Goal: Information Seeking & Learning: Learn about a topic

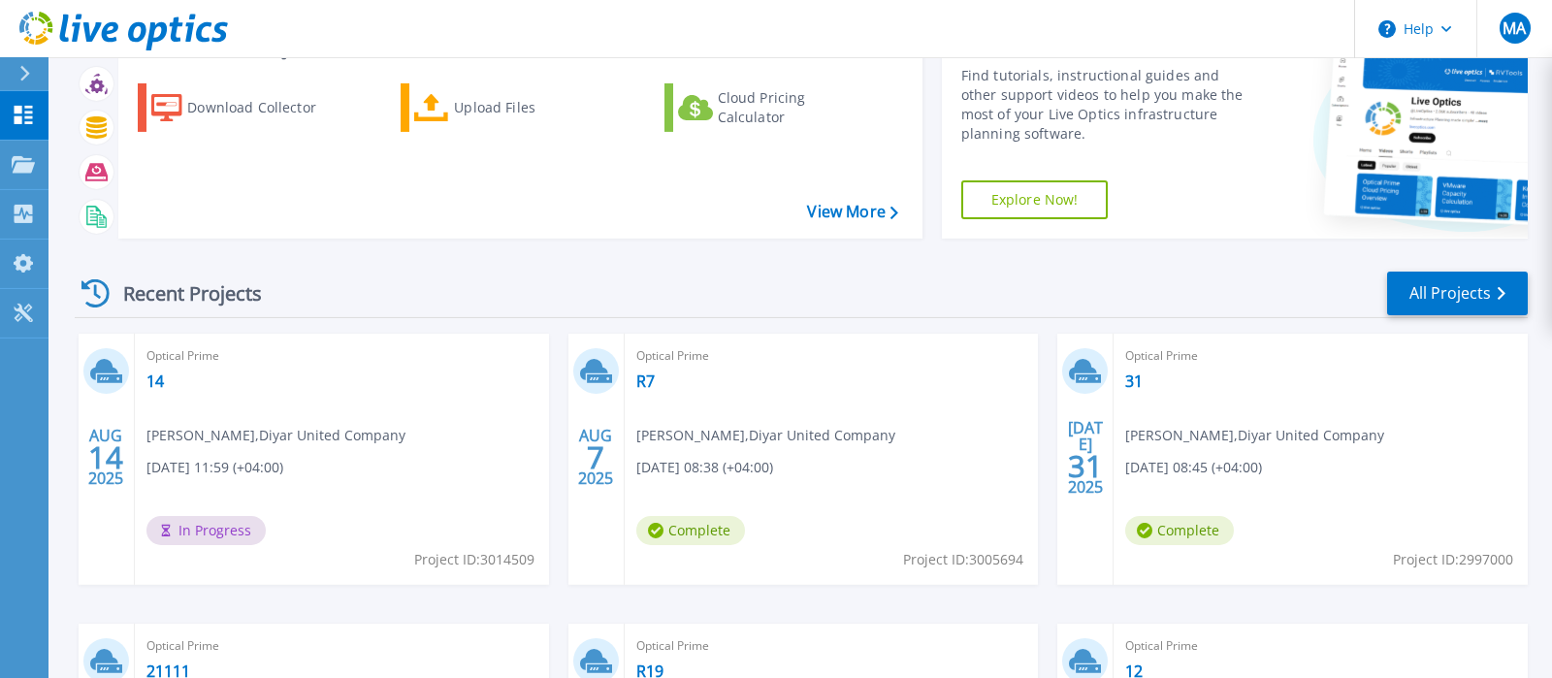
scroll to position [204, 0]
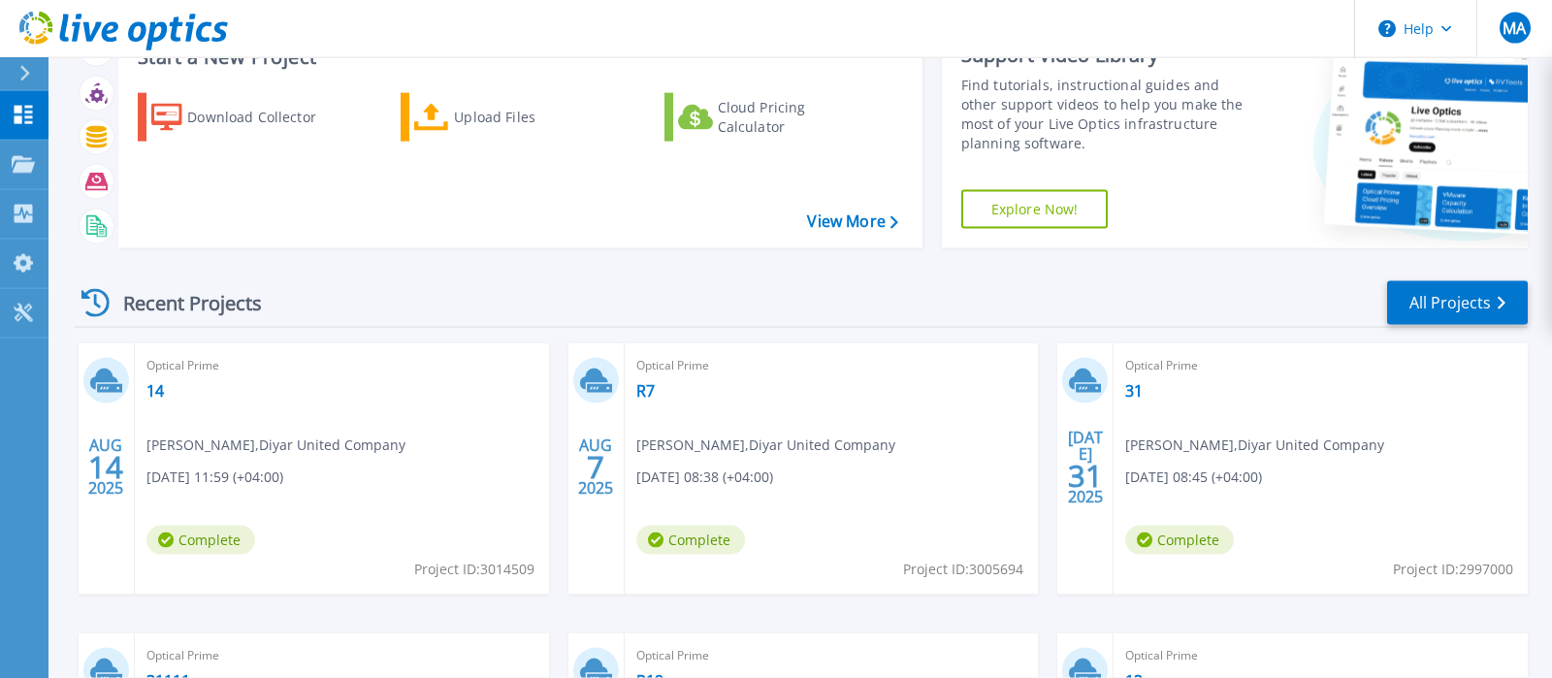
scroll to position [130, 0]
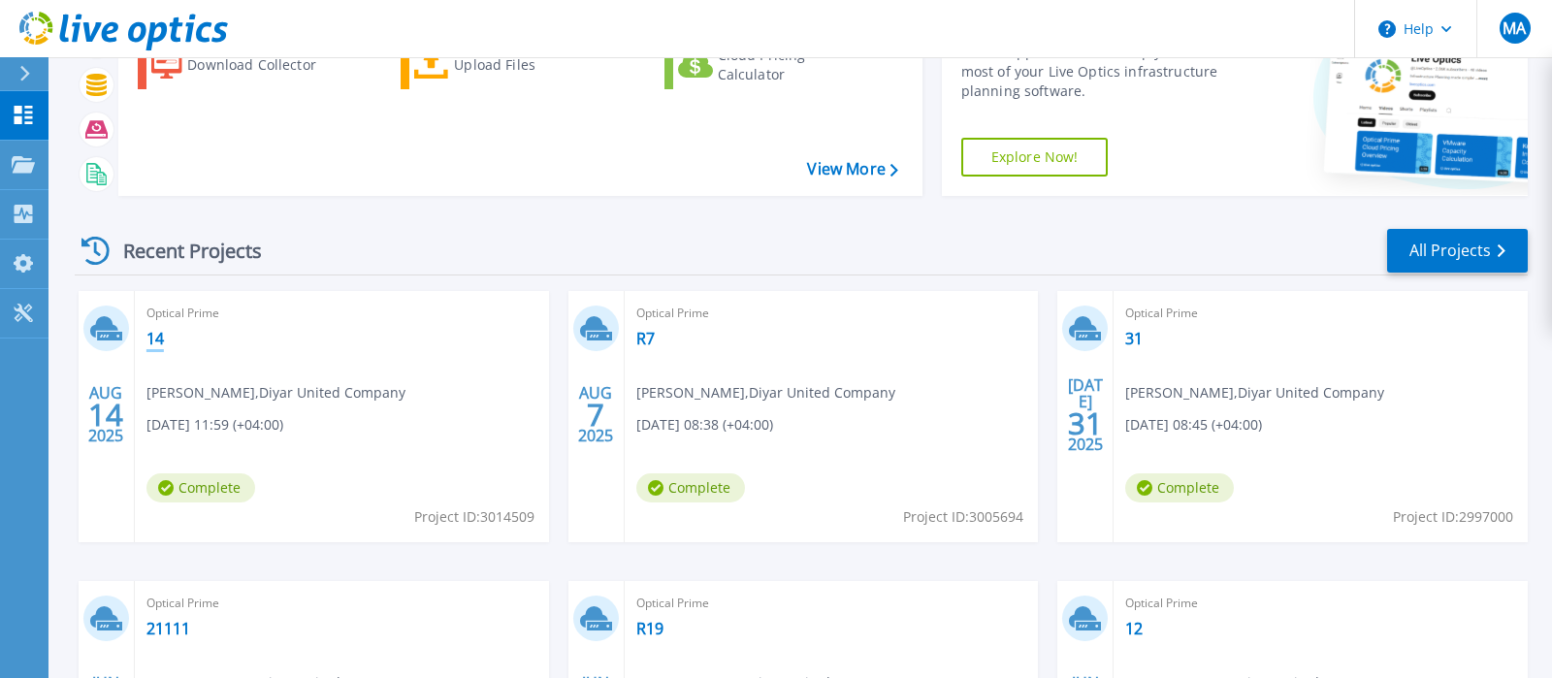
click at [152, 339] on link "14" at bounding box center [154, 338] width 17 height 19
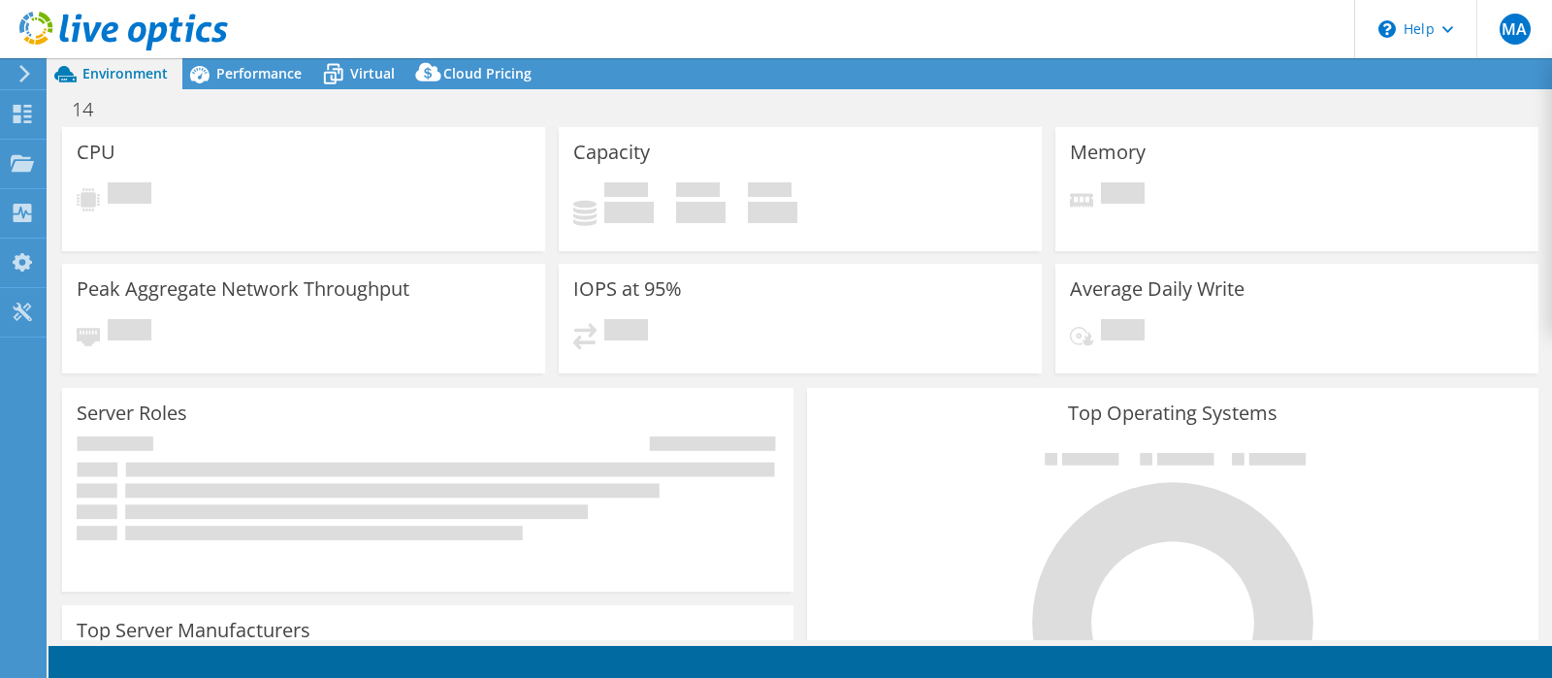
select select "USD"
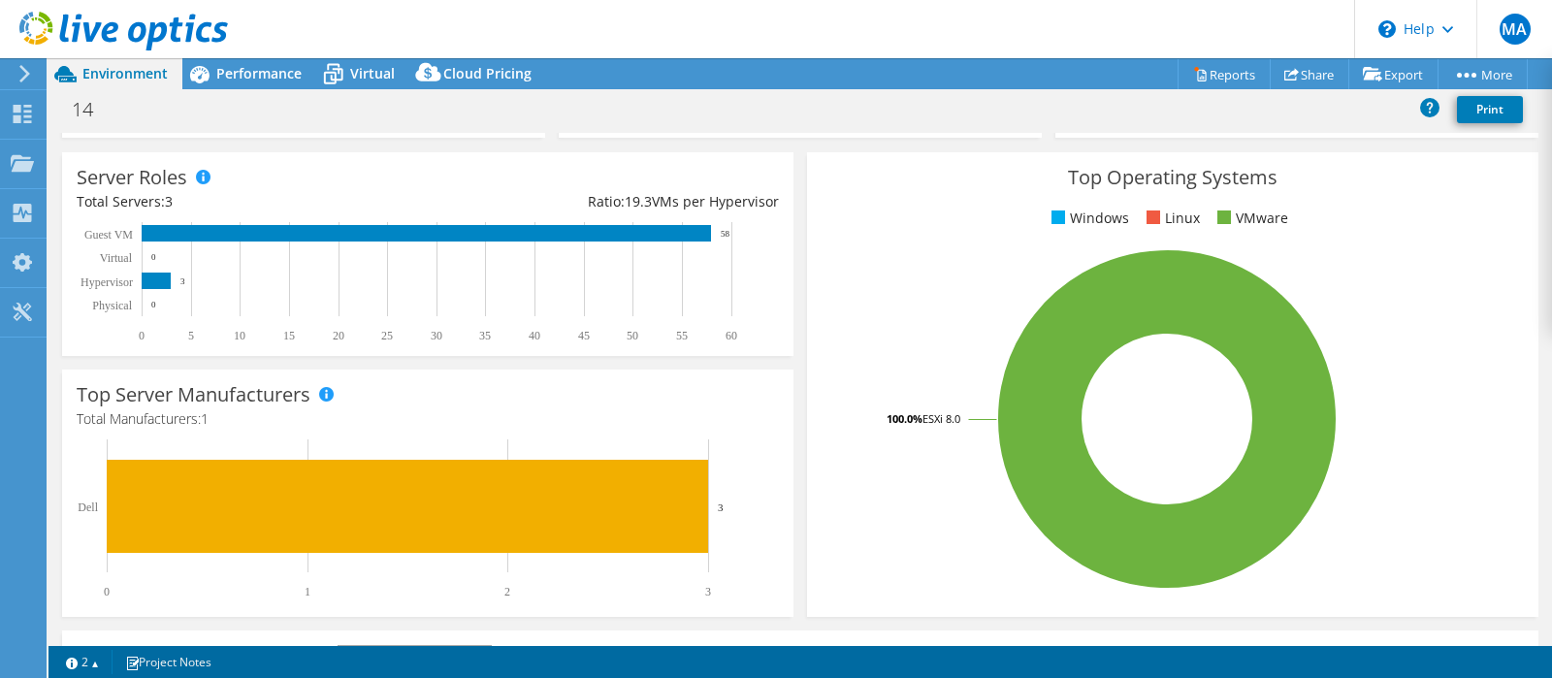
scroll to position [242, 0]
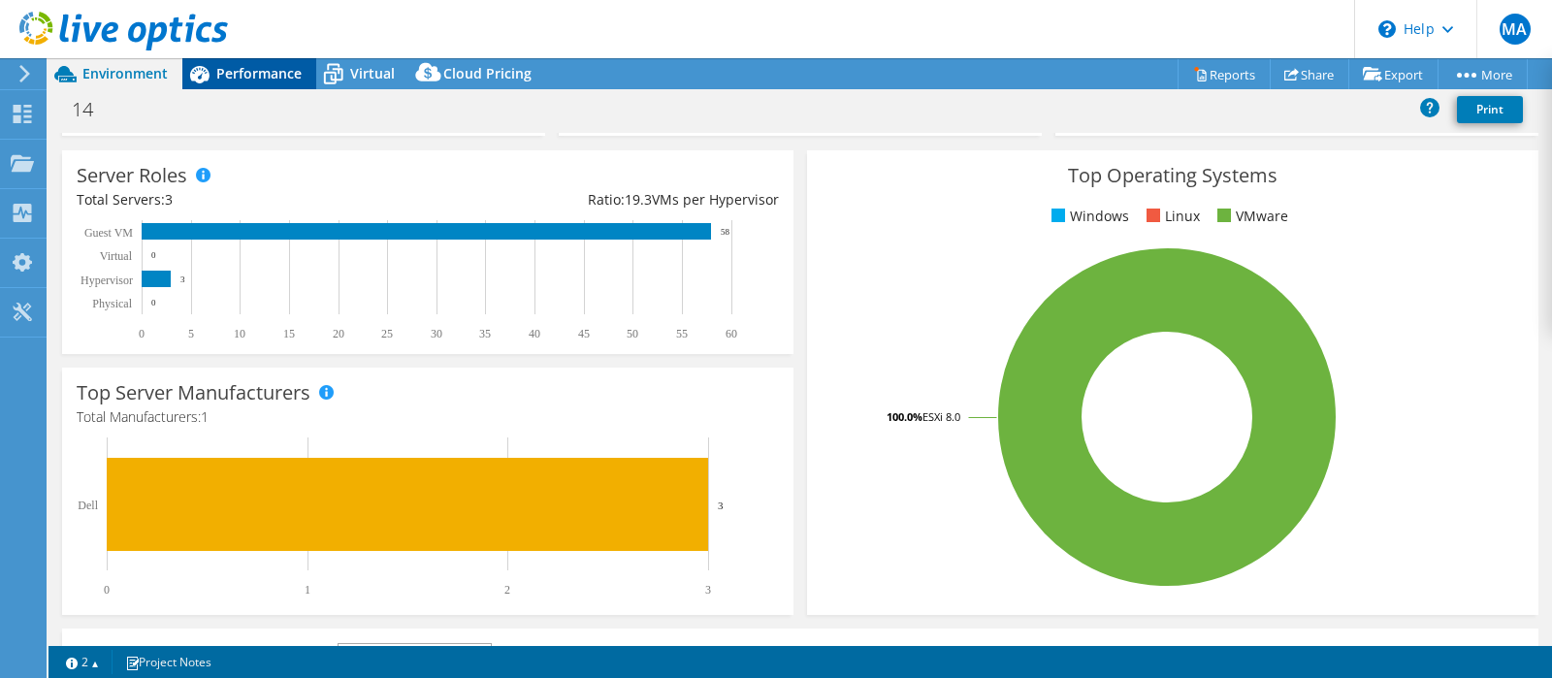
click at [229, 74] on span "Performance" at bounding box center [258, 73] width 85 height 18
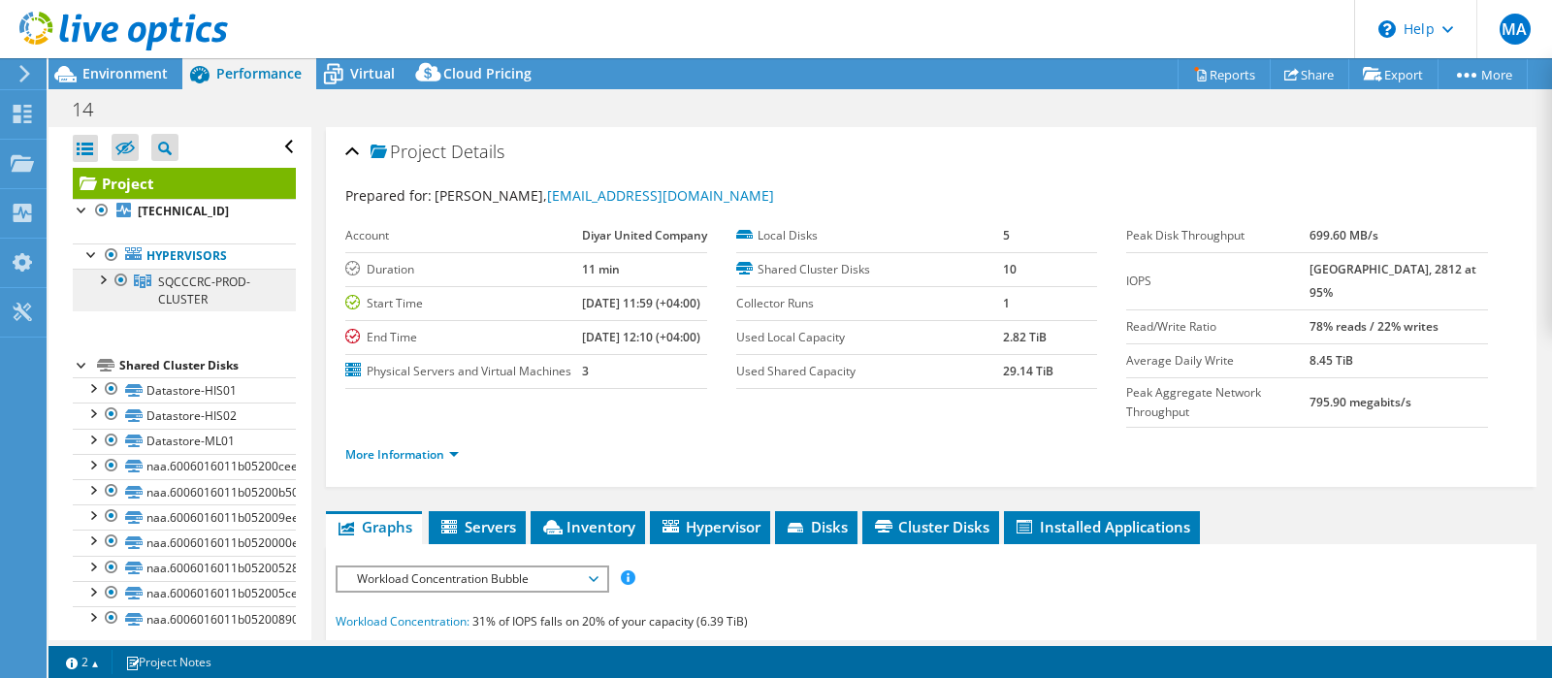
click at [214, 279] on span "SQCCCRC-PROD-CLUSTER" at bounding box center [204, 291] width 92 height 34
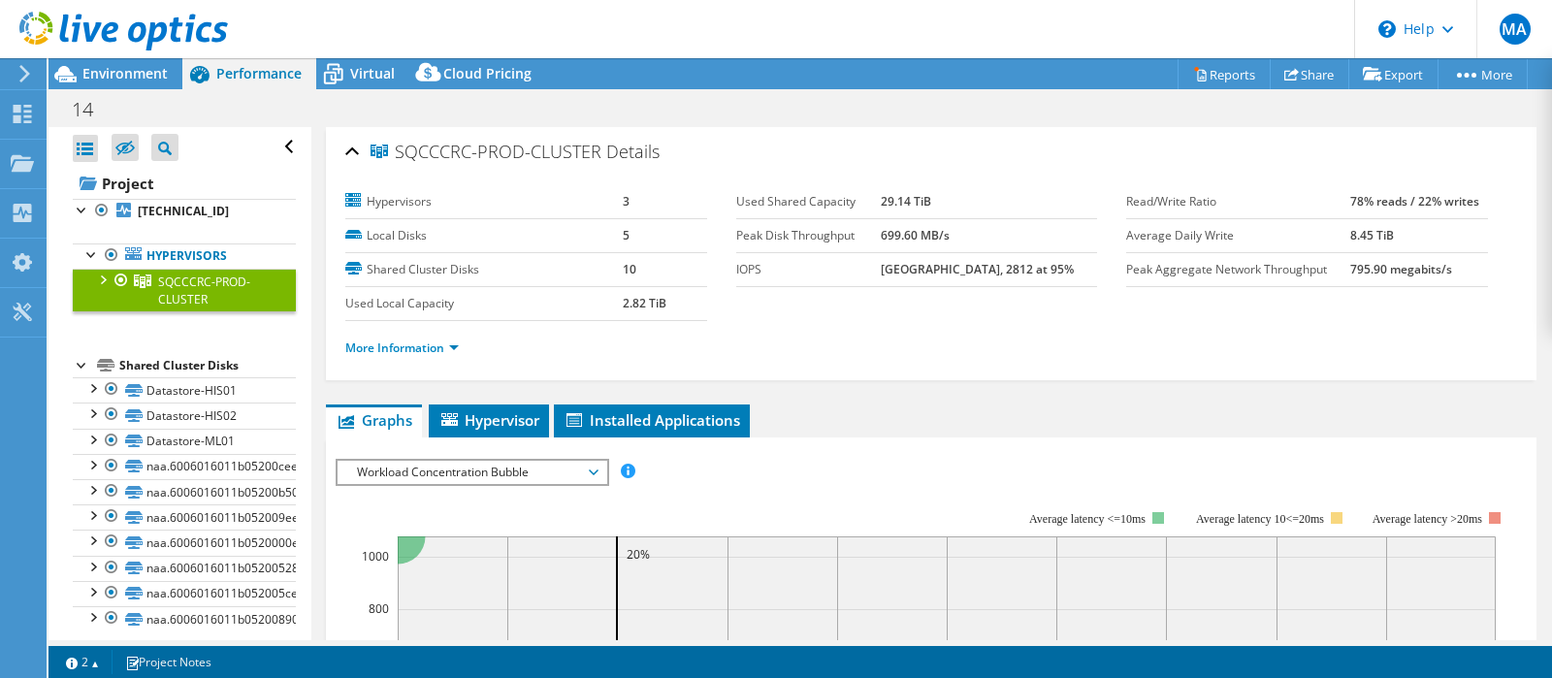
click at [392, 338] on li "More Information" at bounding box center [407, 348] width 125 height 21
click at [414, 342] on link "More Information" at bounding box center [401, 347] width 113 height 16
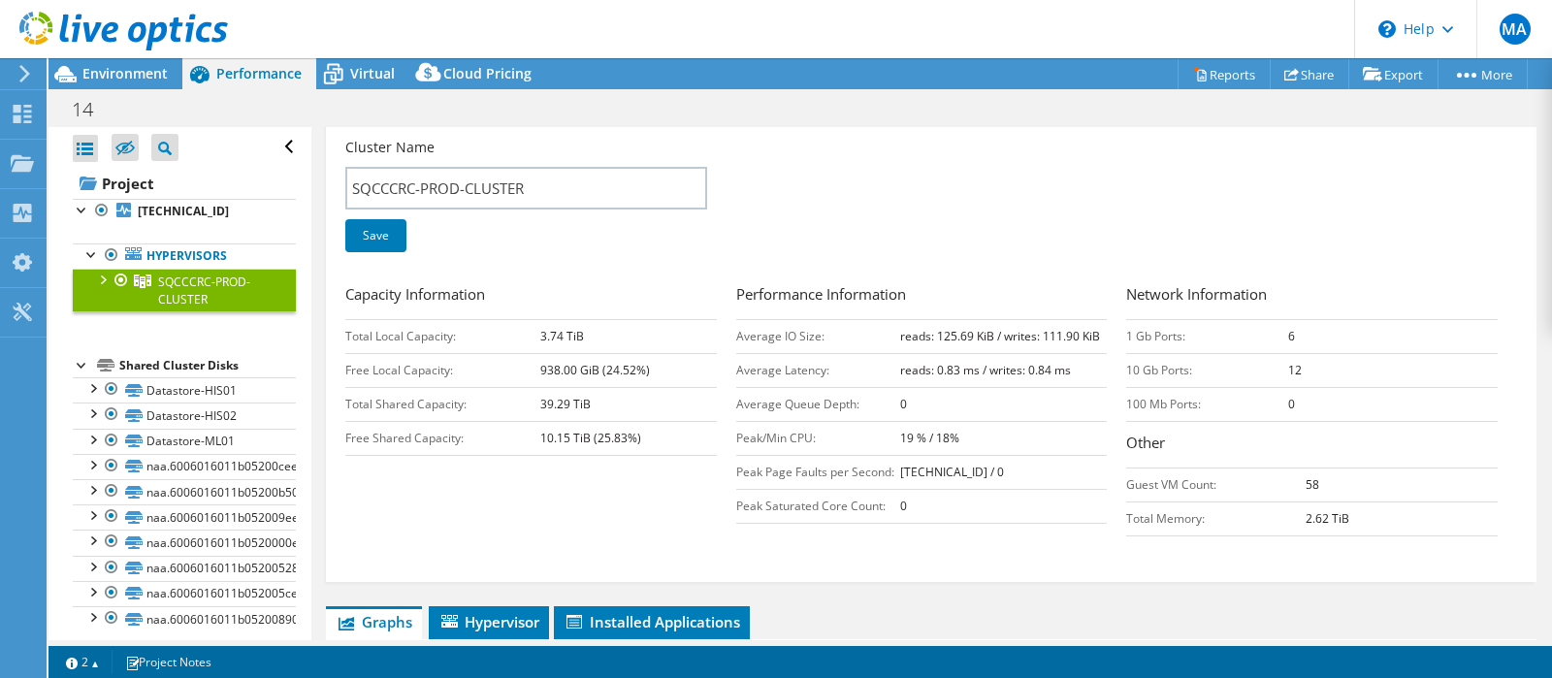
scroll to position [276, 0]
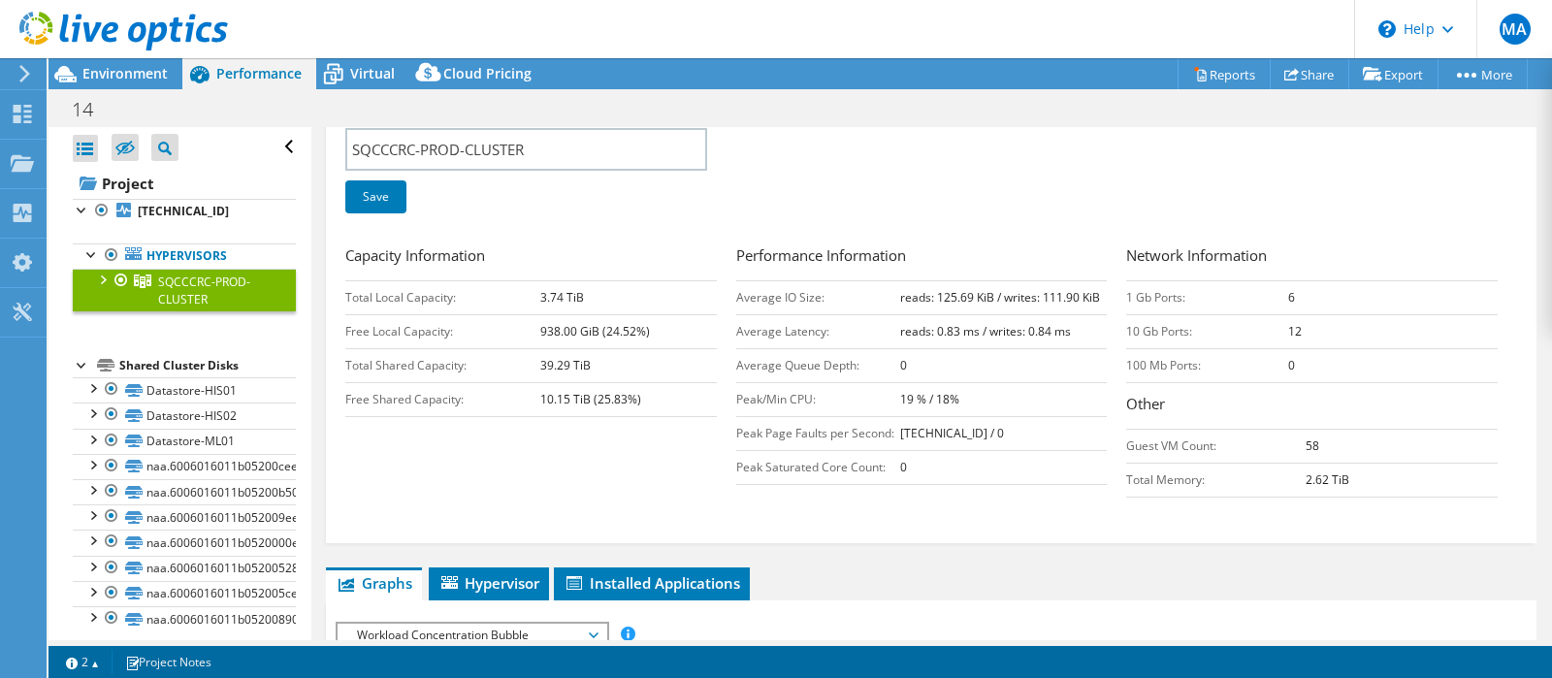
click at [99, 275] on div at bounding box center [101, 278] width 19 height 19
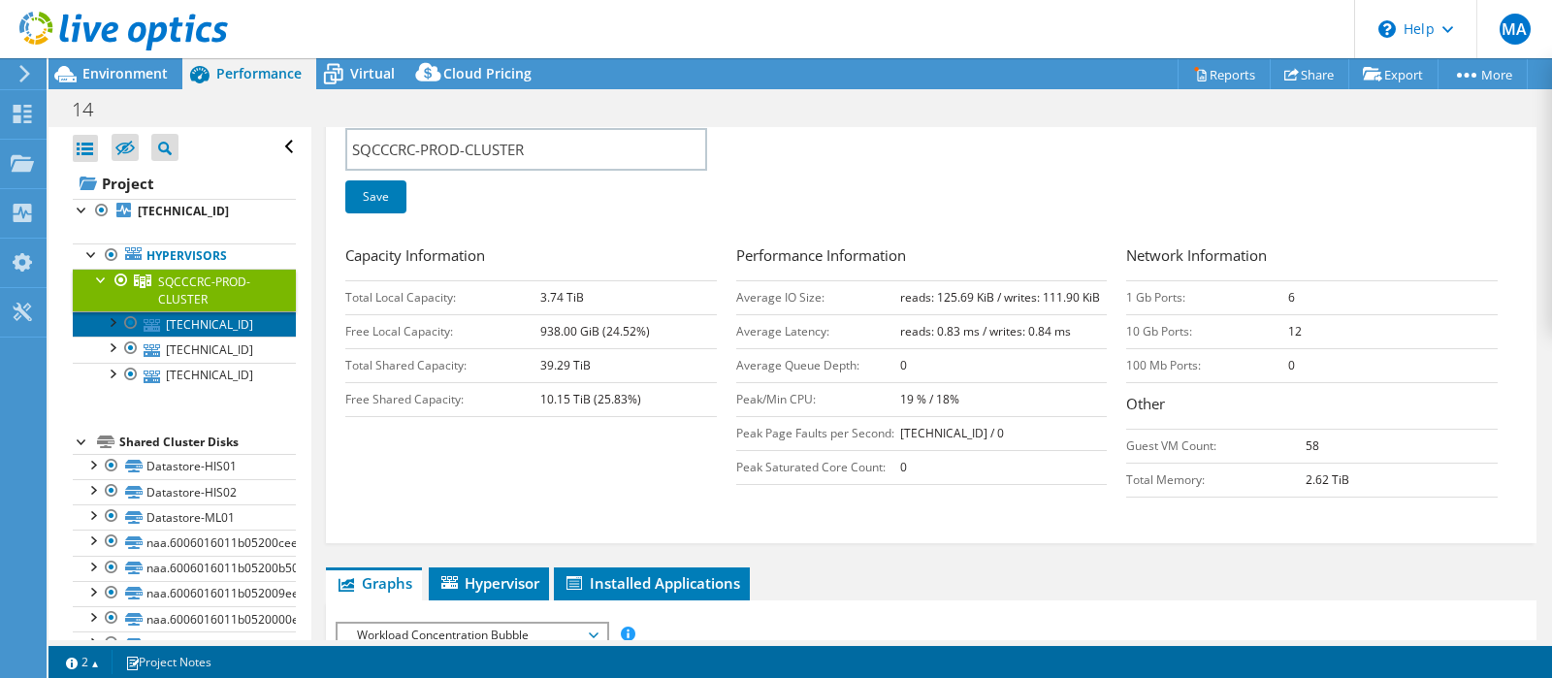
click at [183, 319] on link "[TECHNICAL_ID]" at bounding box center [184, 323] width 223 height 25
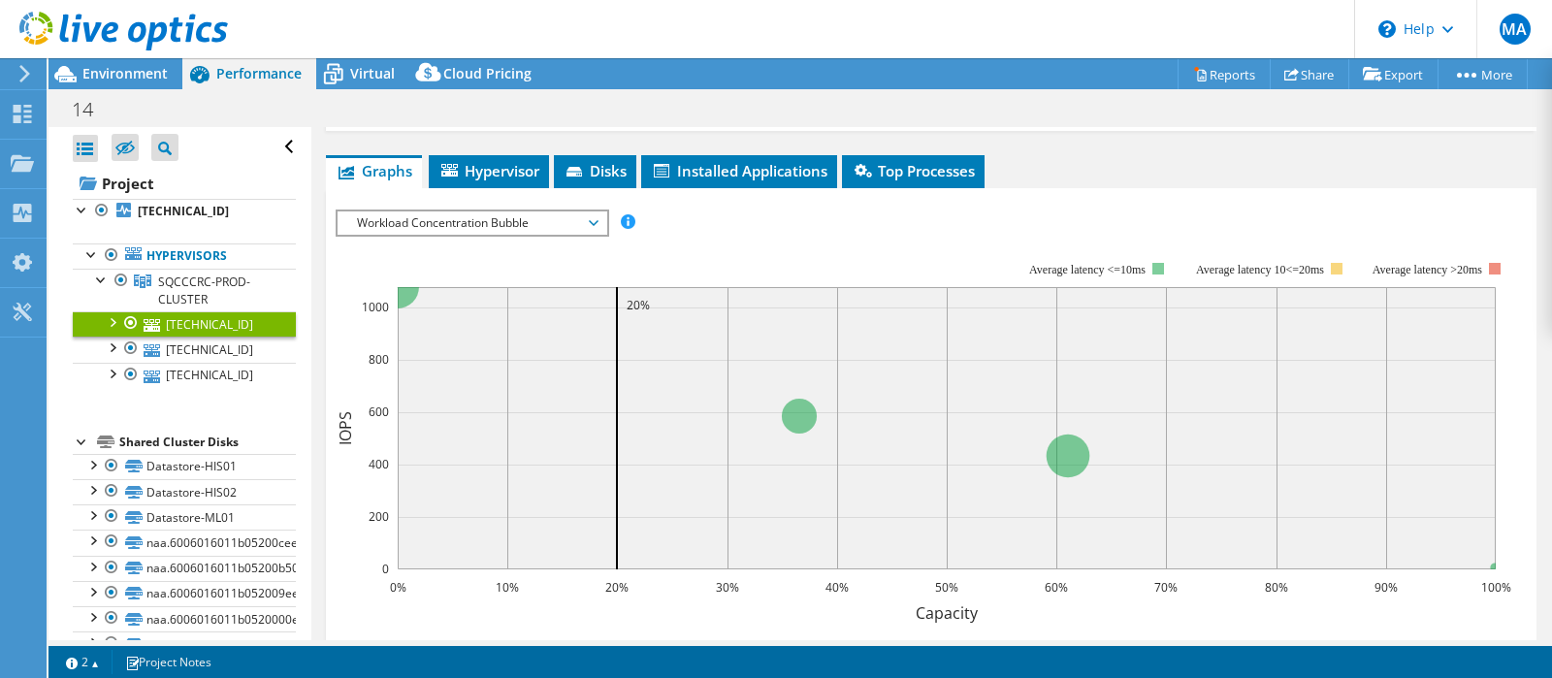
scroll to position [0, 0]
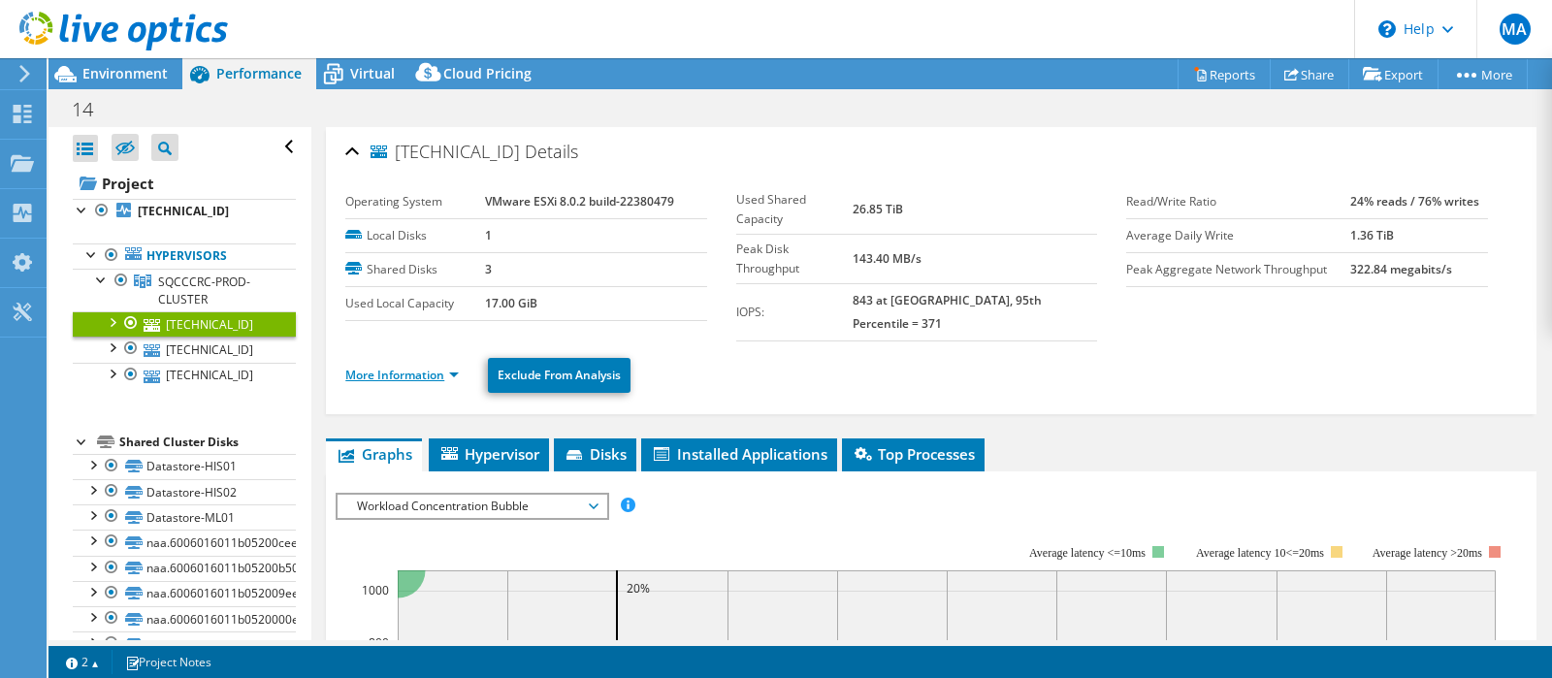
click at [415, 367] on link "More Information" at bounding box center [401, 375] width 113 height 16
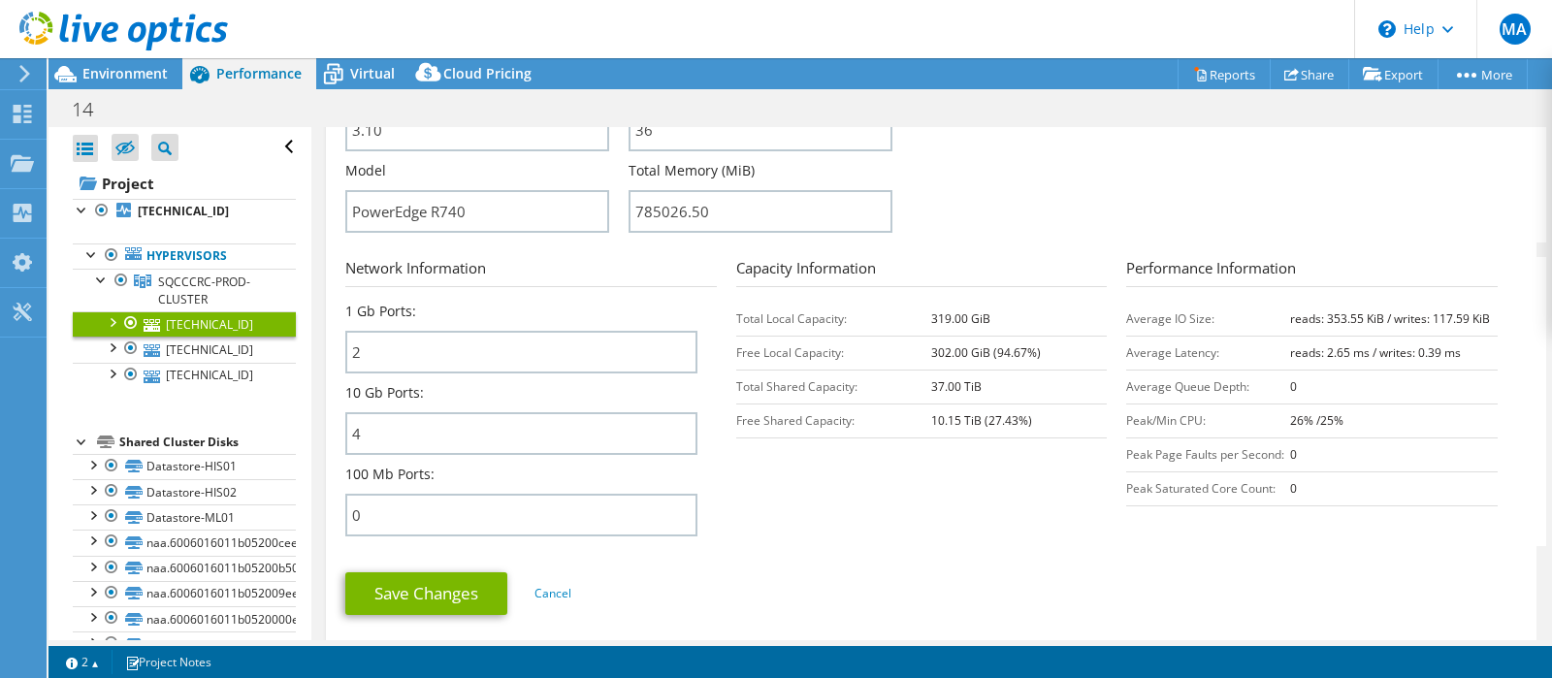
scroll to position [640, 0]
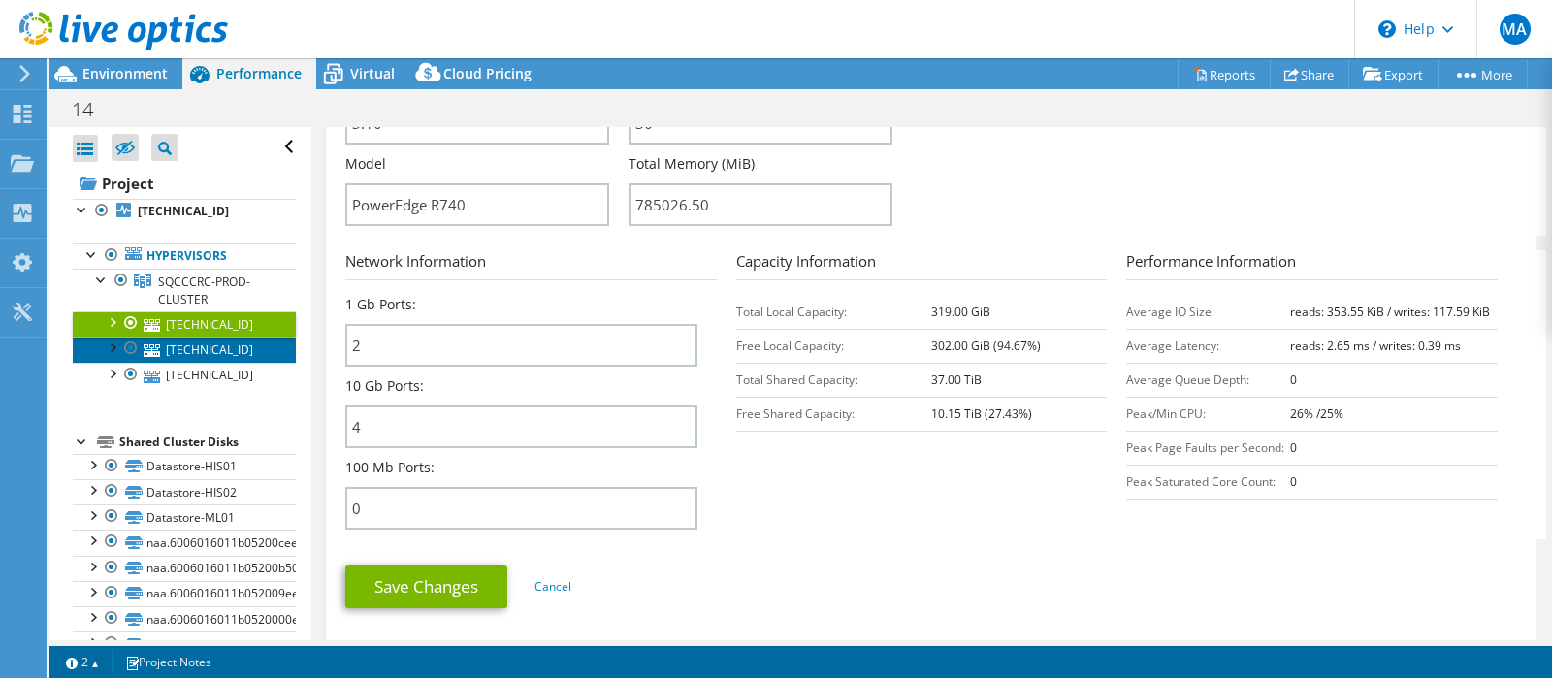
click at [186, 353] on link "[TECHNICAL_ID]" at bounding box center [184, 349] width 223 height 25
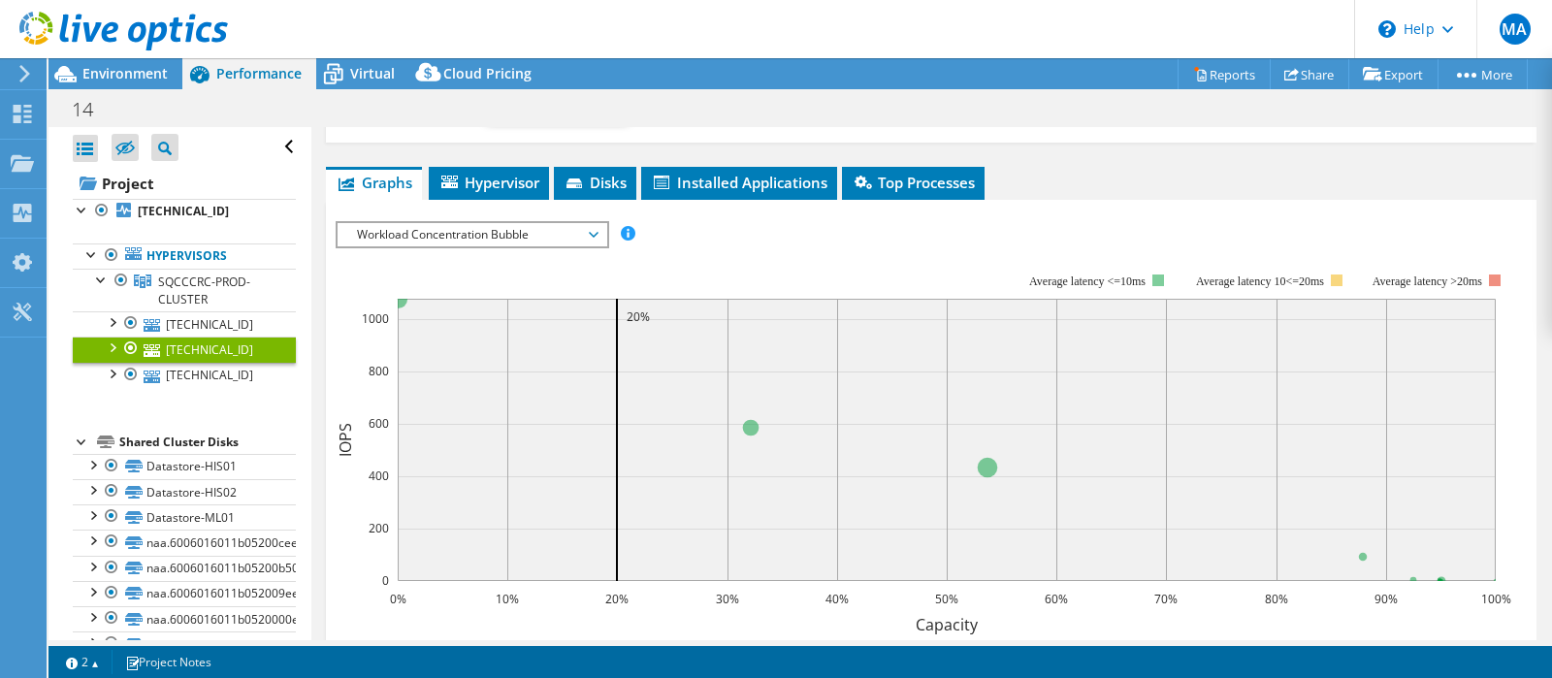
scroll to position [0, 0]
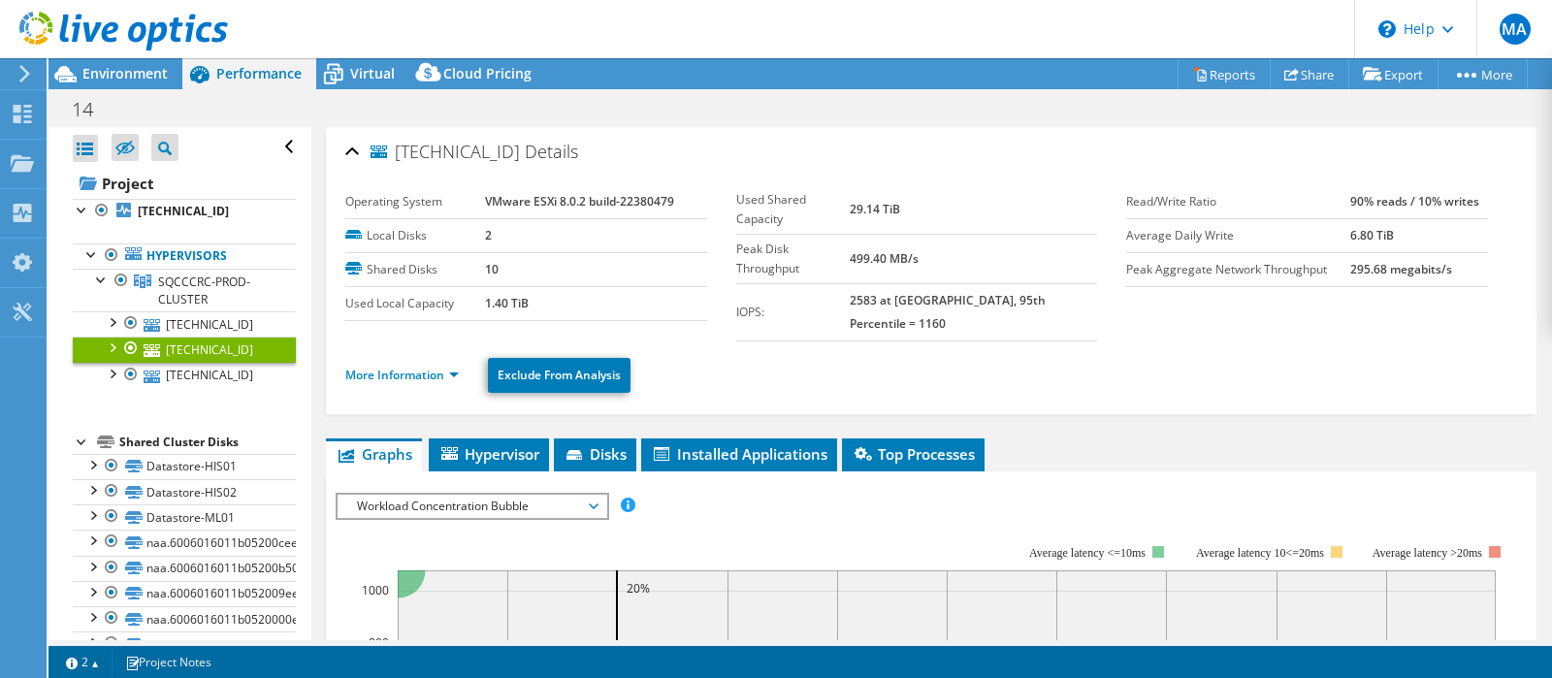
click at [400, 365] on li "More Information" at bounding box center [407, 375] width 125 height 21
click at [404, 367] on link "More Information" at bounding box center [401, 375] width 113 height 16
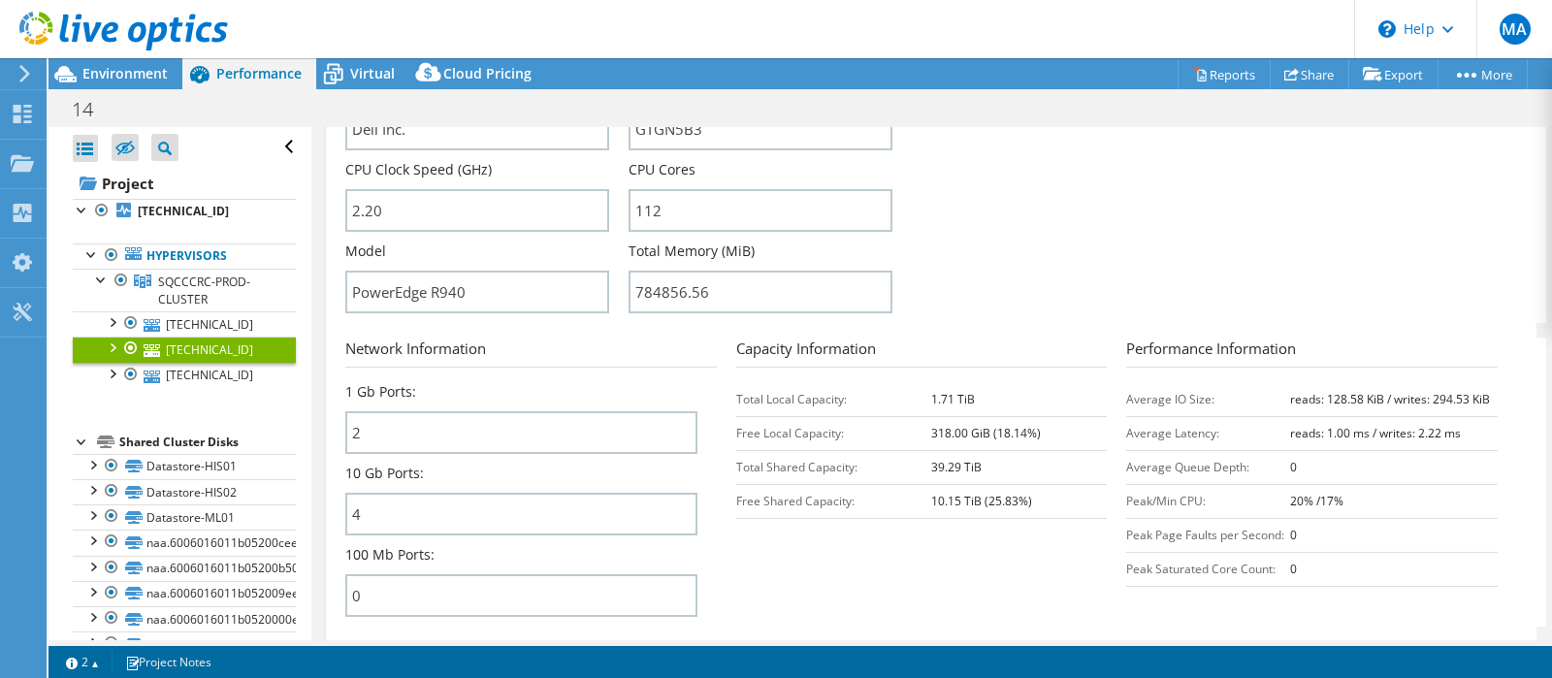
scroll to position [645, 0]
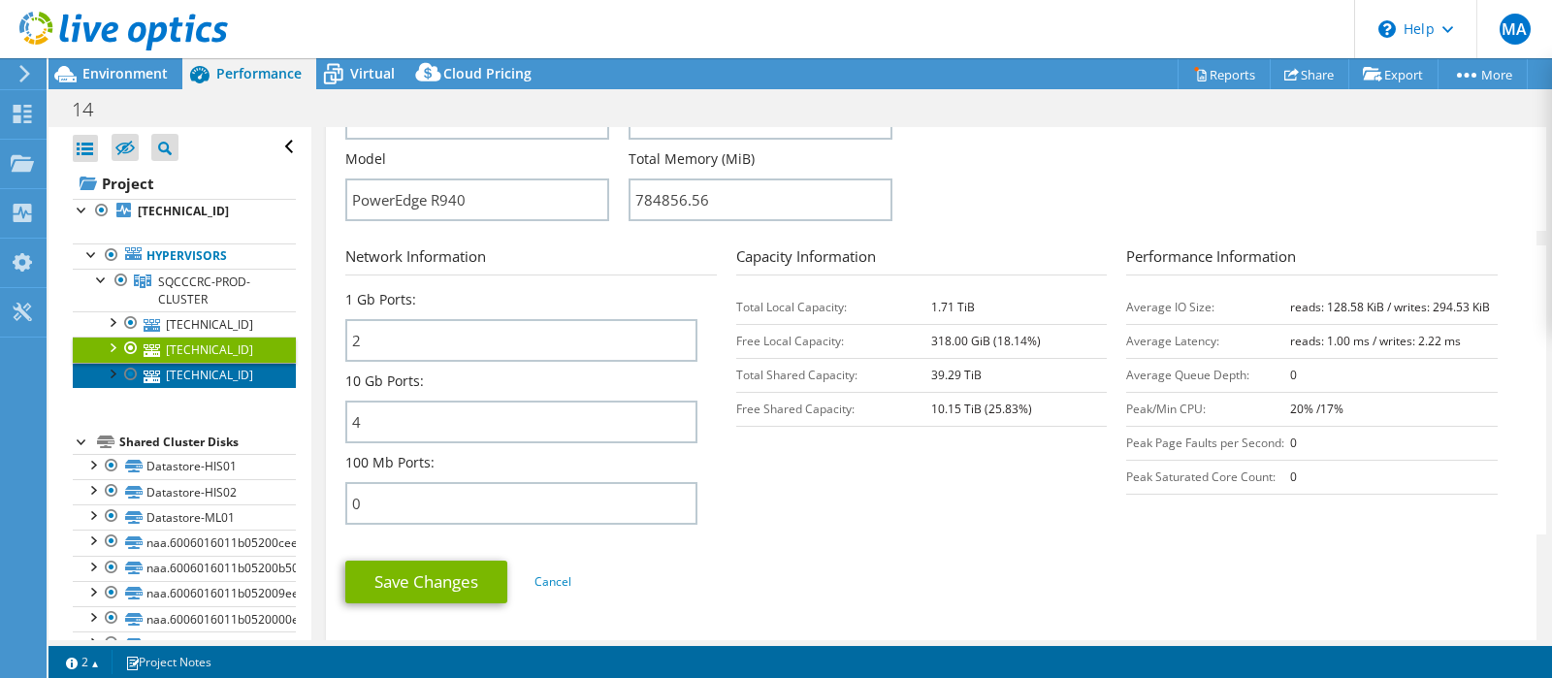
click at [202, 386] on link "[TECHNICAL_ID]" at bounding box center [184, 375] width 223 height 25
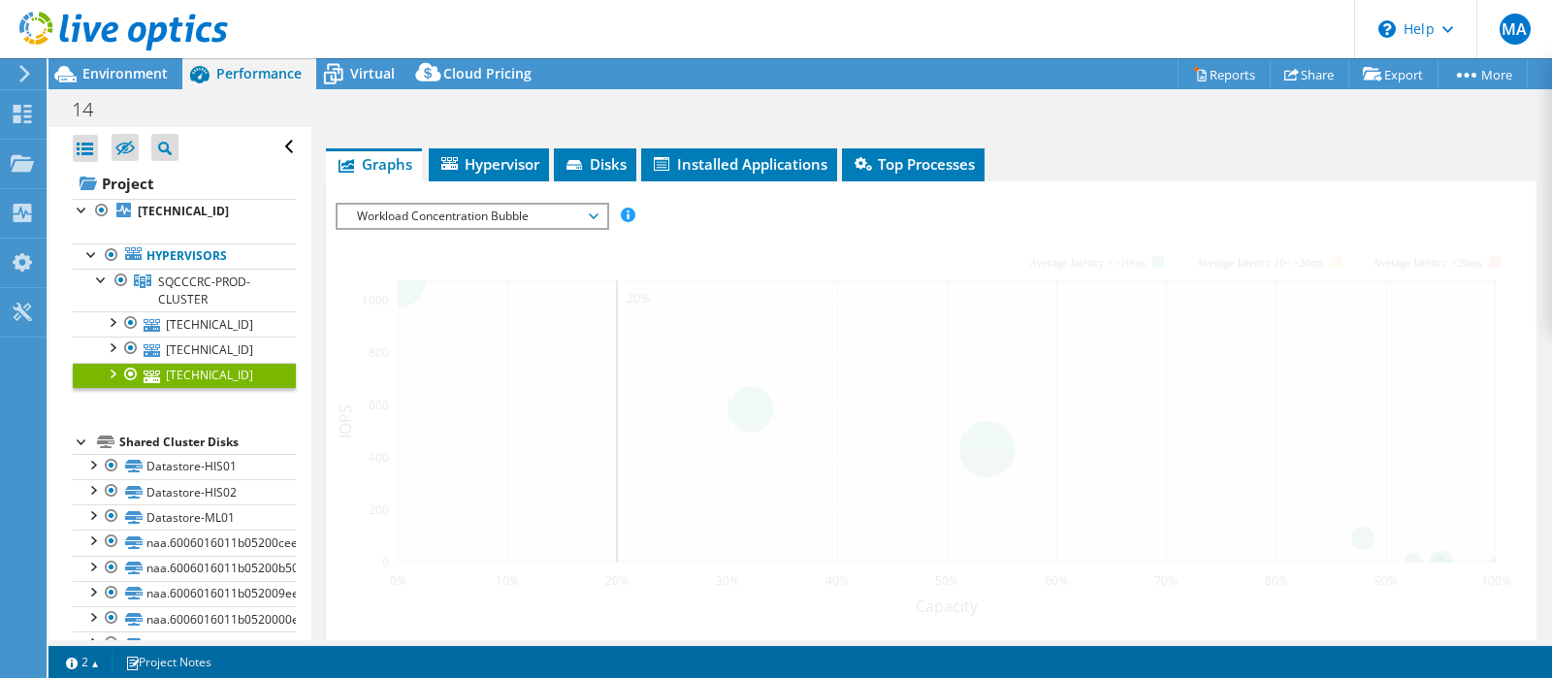
scroll to position [0, 0]
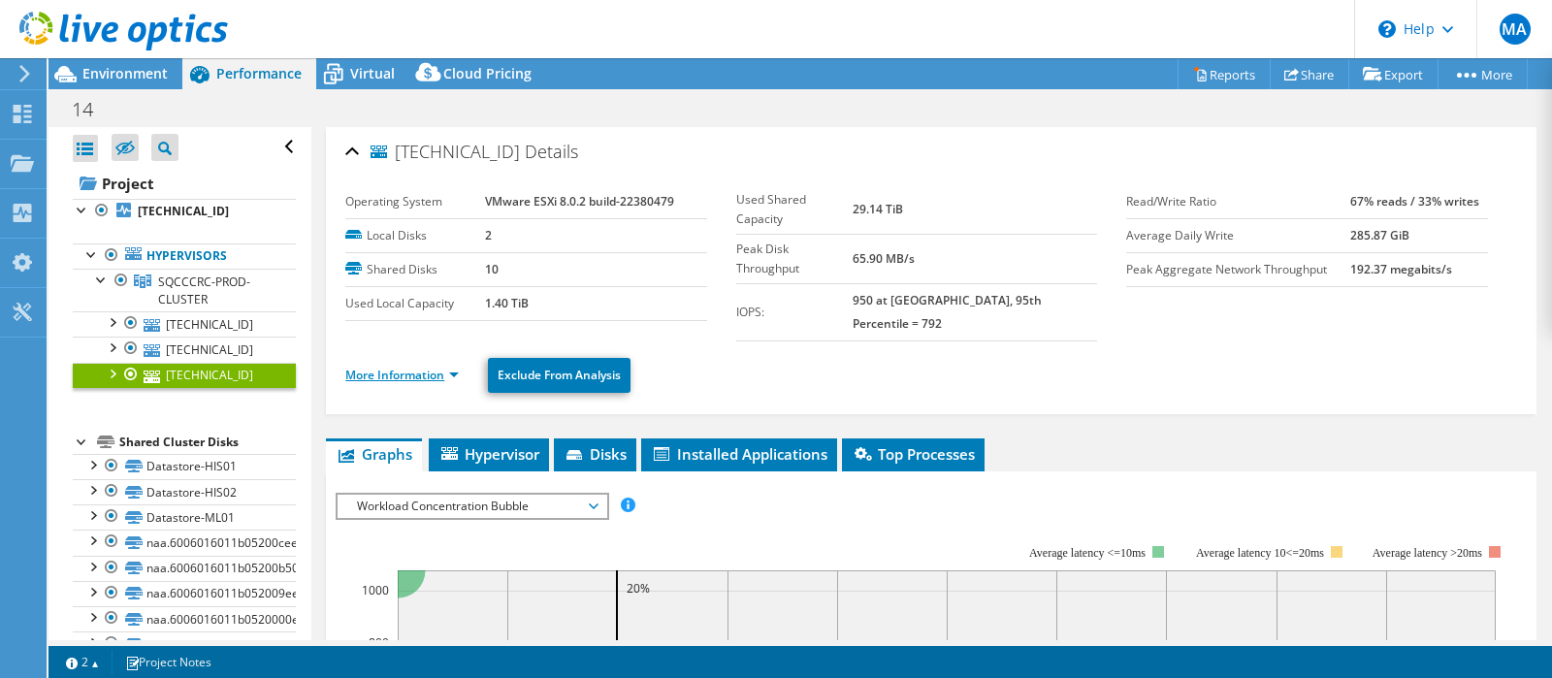
click at [393, 367] on link "More Information" at bounding box center [401, 375] width 113 height 16
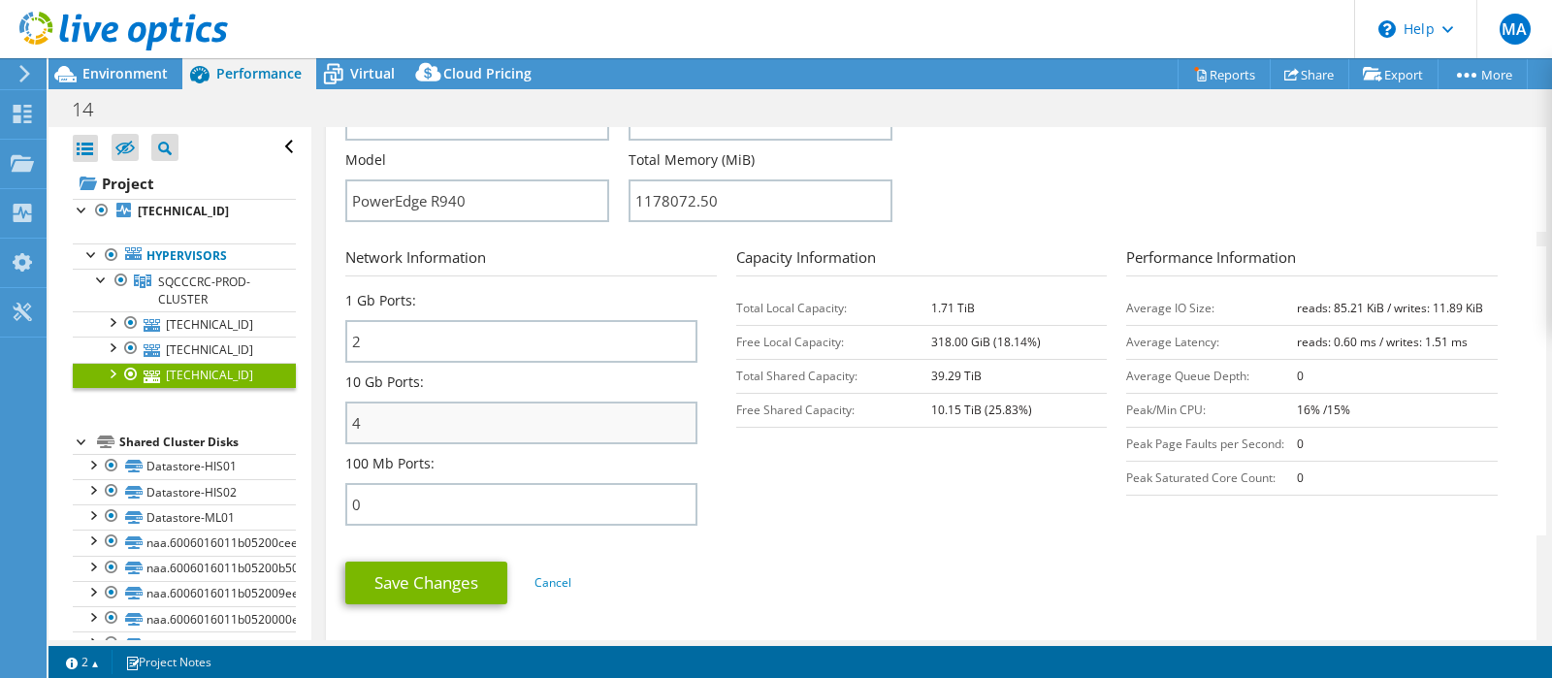
scroll to position [645, 0]
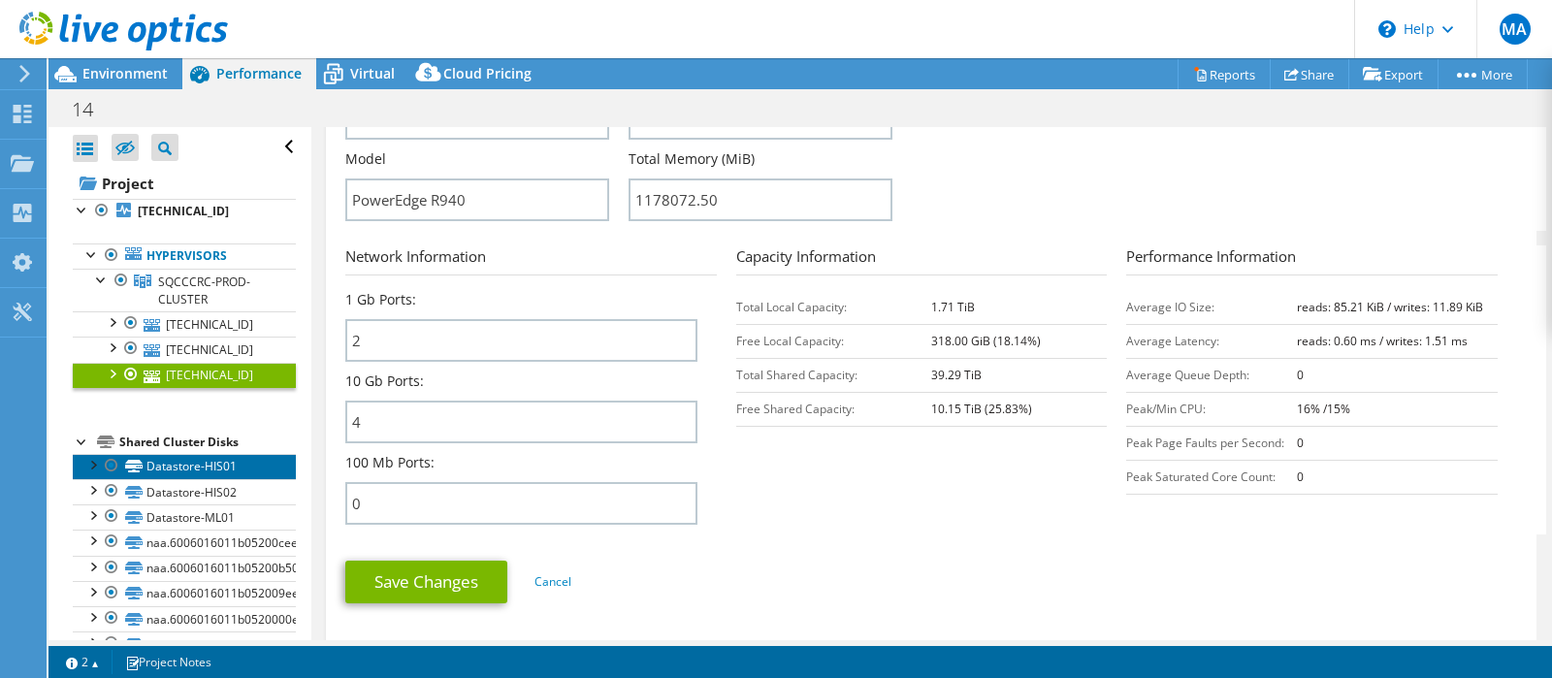
click at [193, 462] on link "Datastore-HIS01" at bounding box center [184, 466] width 223 height 25
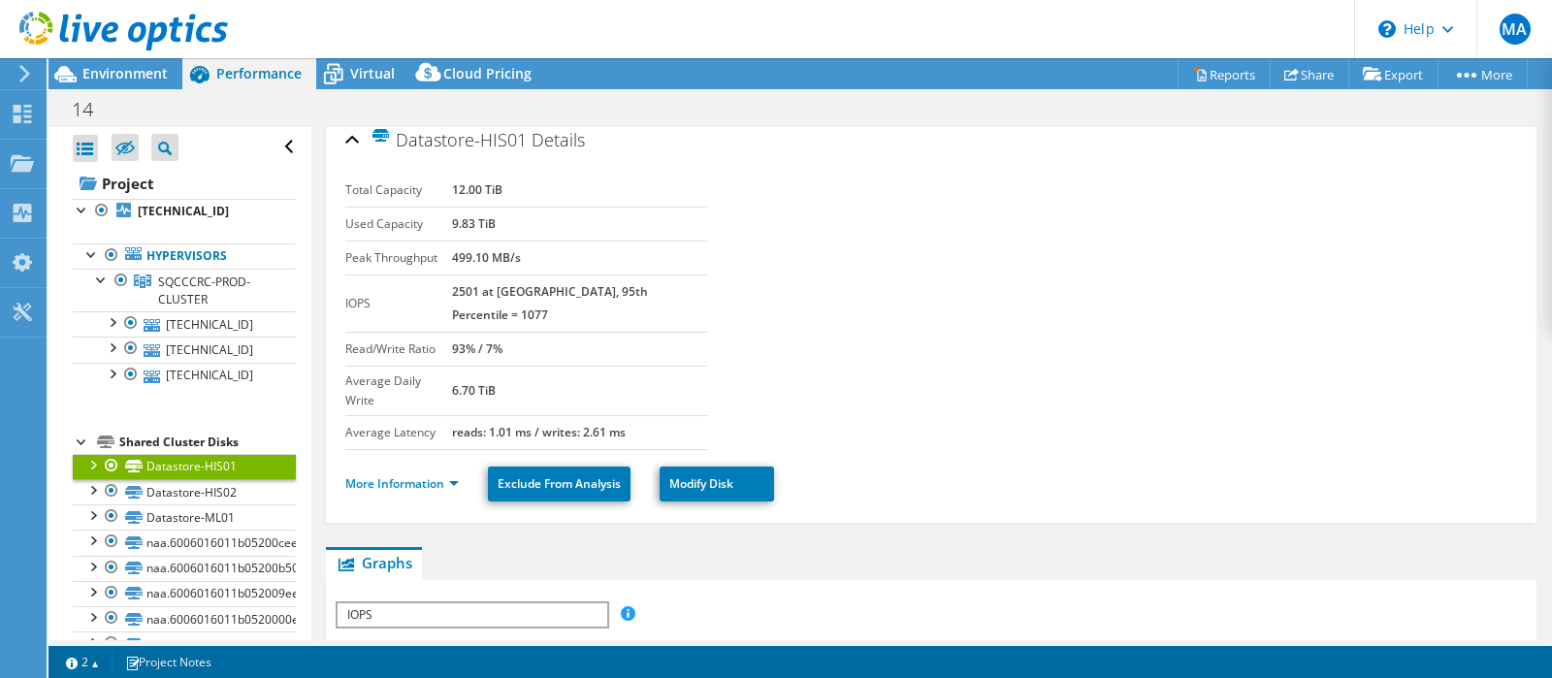
scroll to position [0, 0]
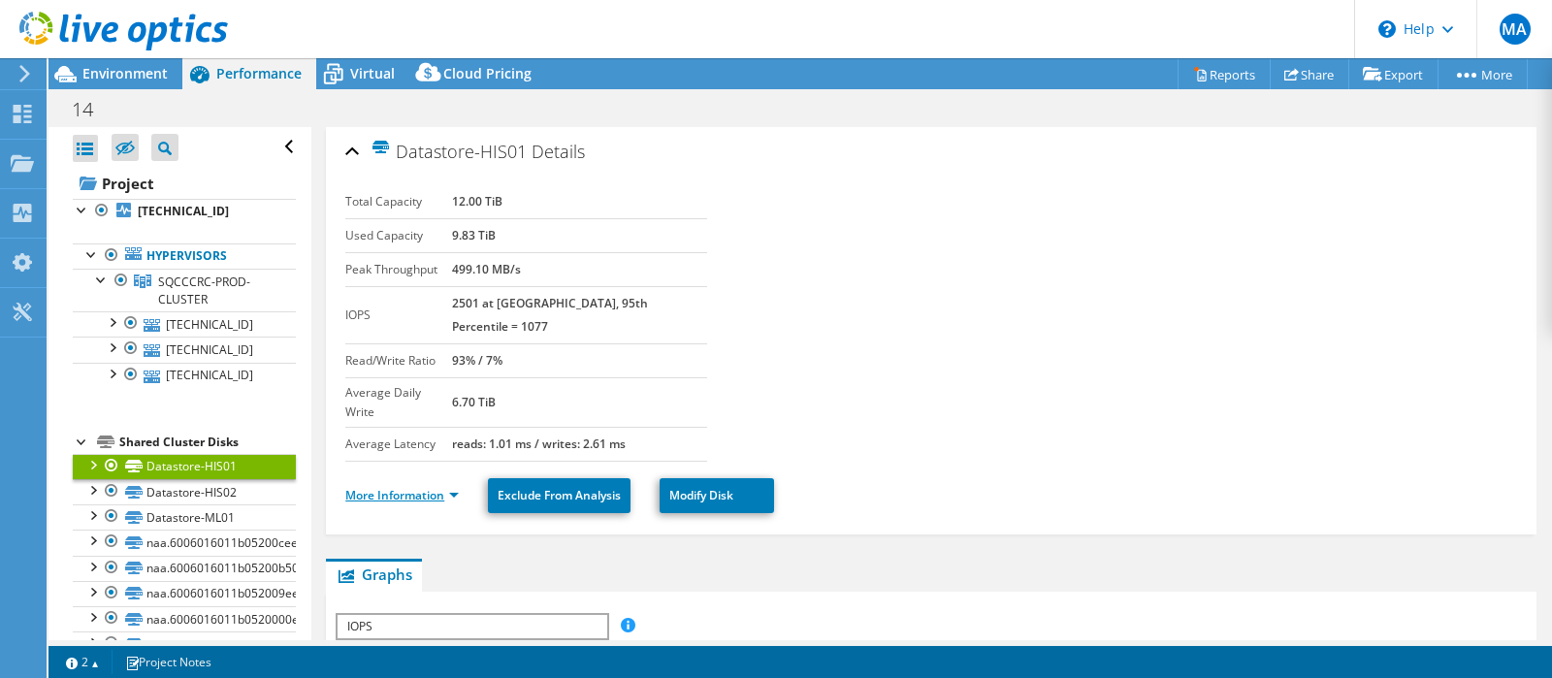
click at [425, 487] on link "More Information" at bounding box center [401, 495] width 113 height 16
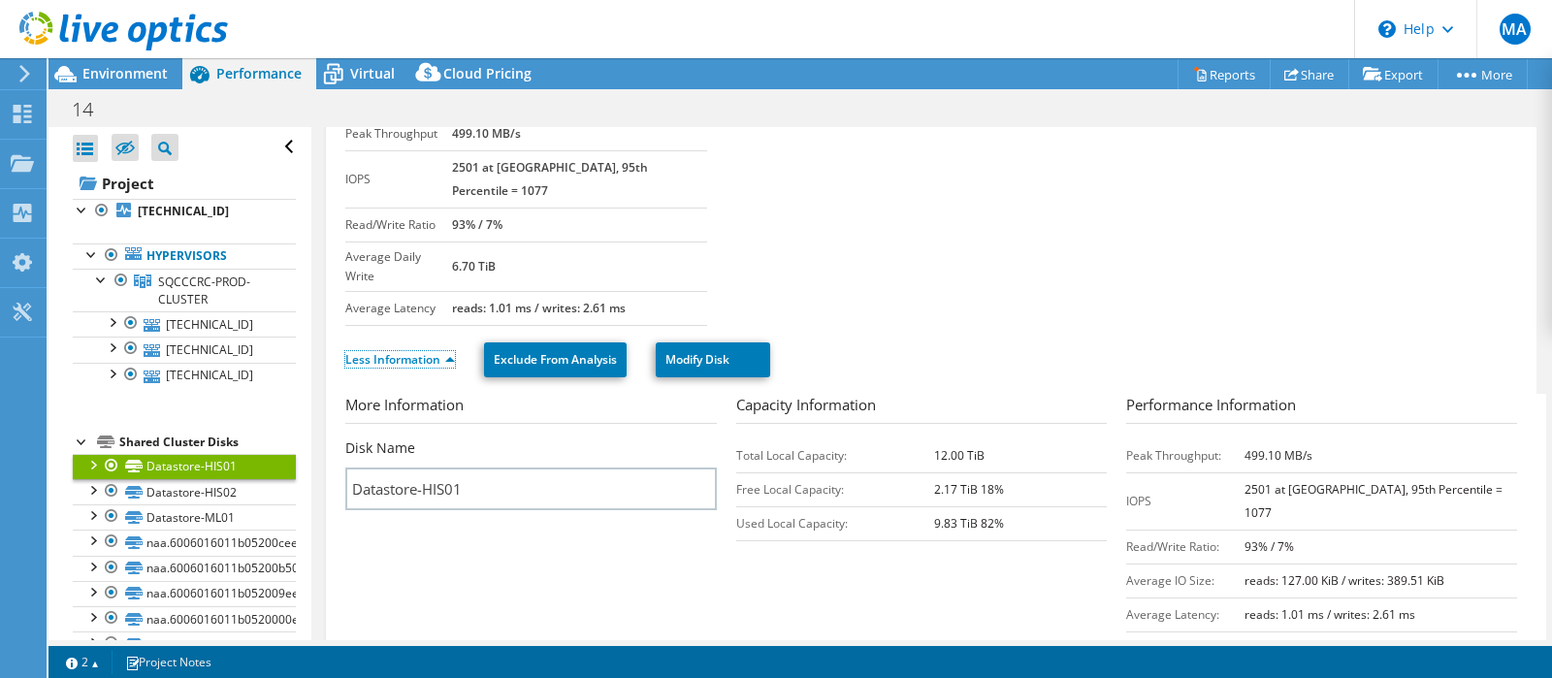
scroll to position [184, 0]
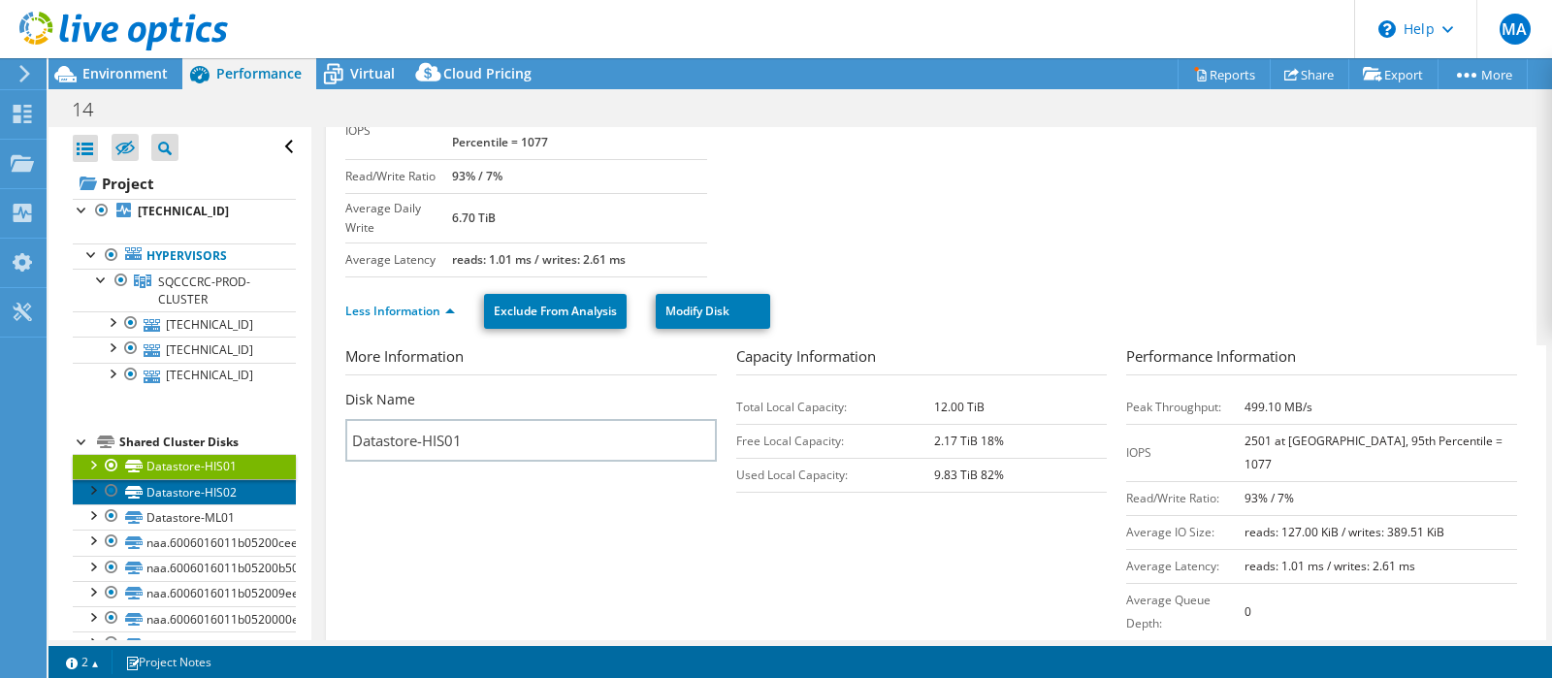
click at [188, 495] on link "Datastore-HIS02" at bounding box center [184, 491] width 223 height 25
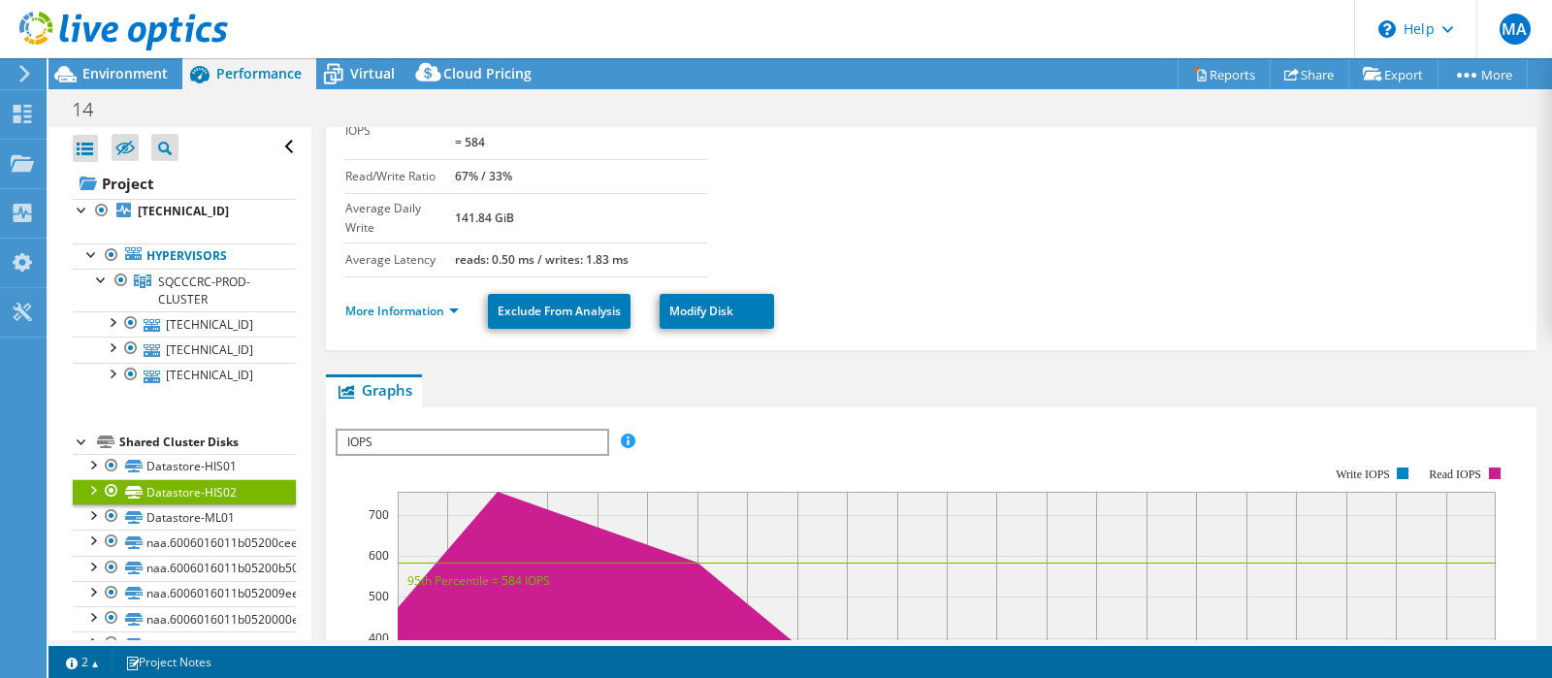
scroll to position [0, 0]
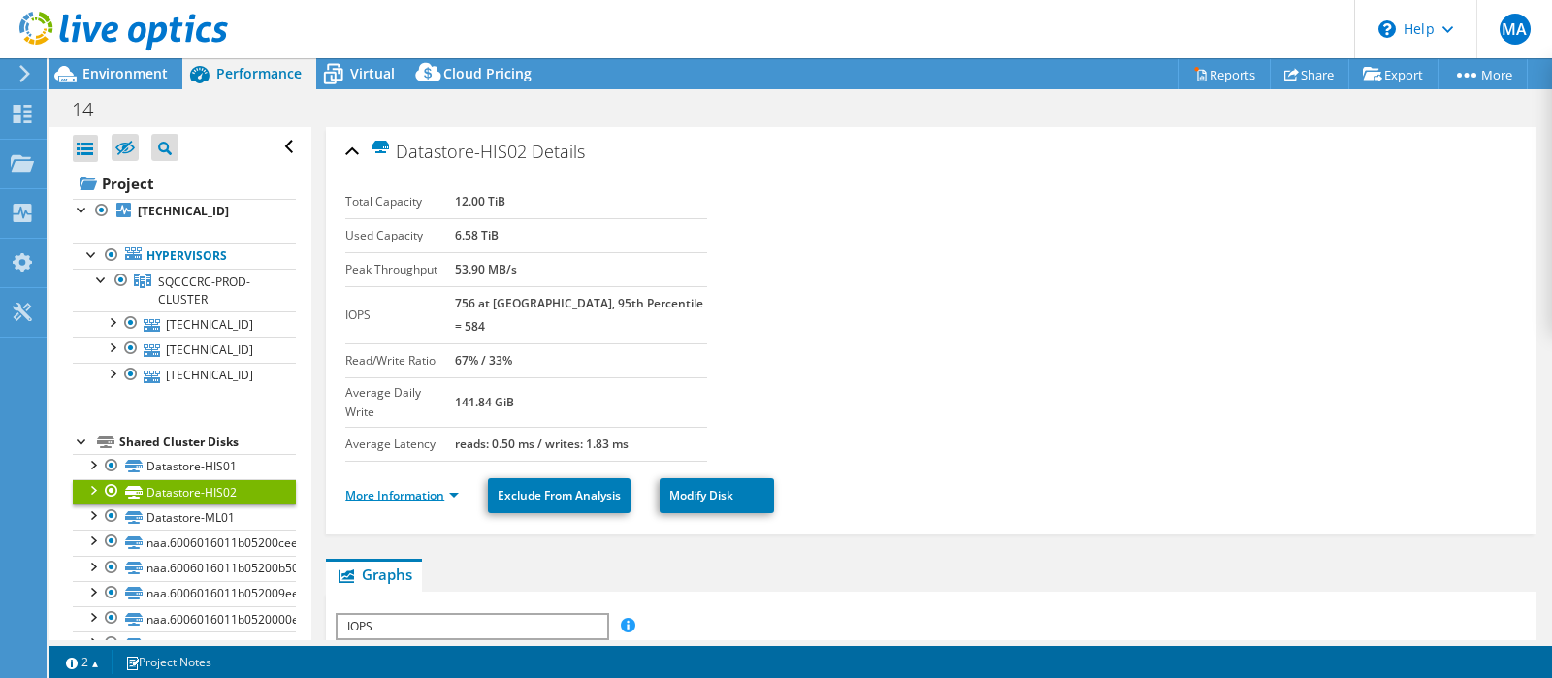
click at [376, 487] on link "More Information" at bounding box center [401, 495] width 113 height 16
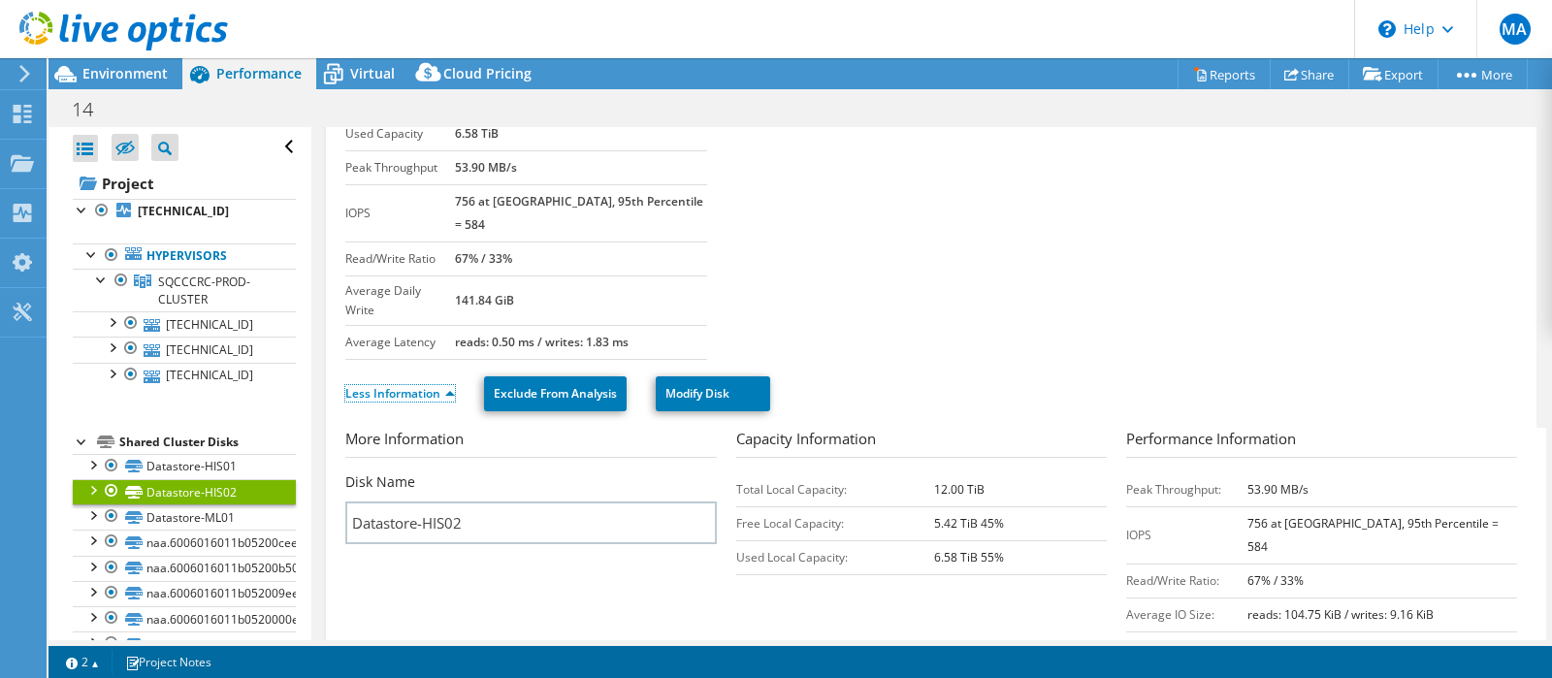
scroll to position [184, 0]
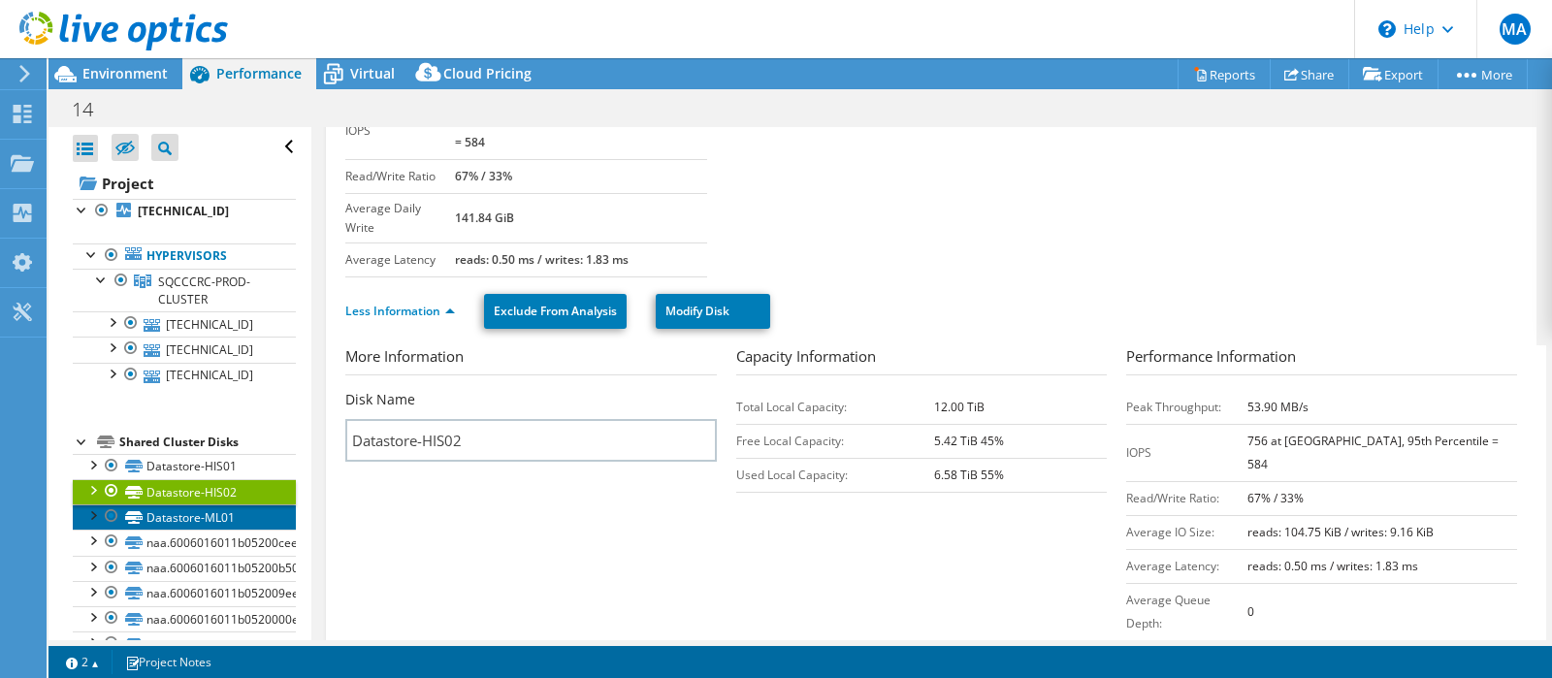
click at [163, 517] on link "Datastore-ML01" at bounding box center [184, 516] width 223 height 25
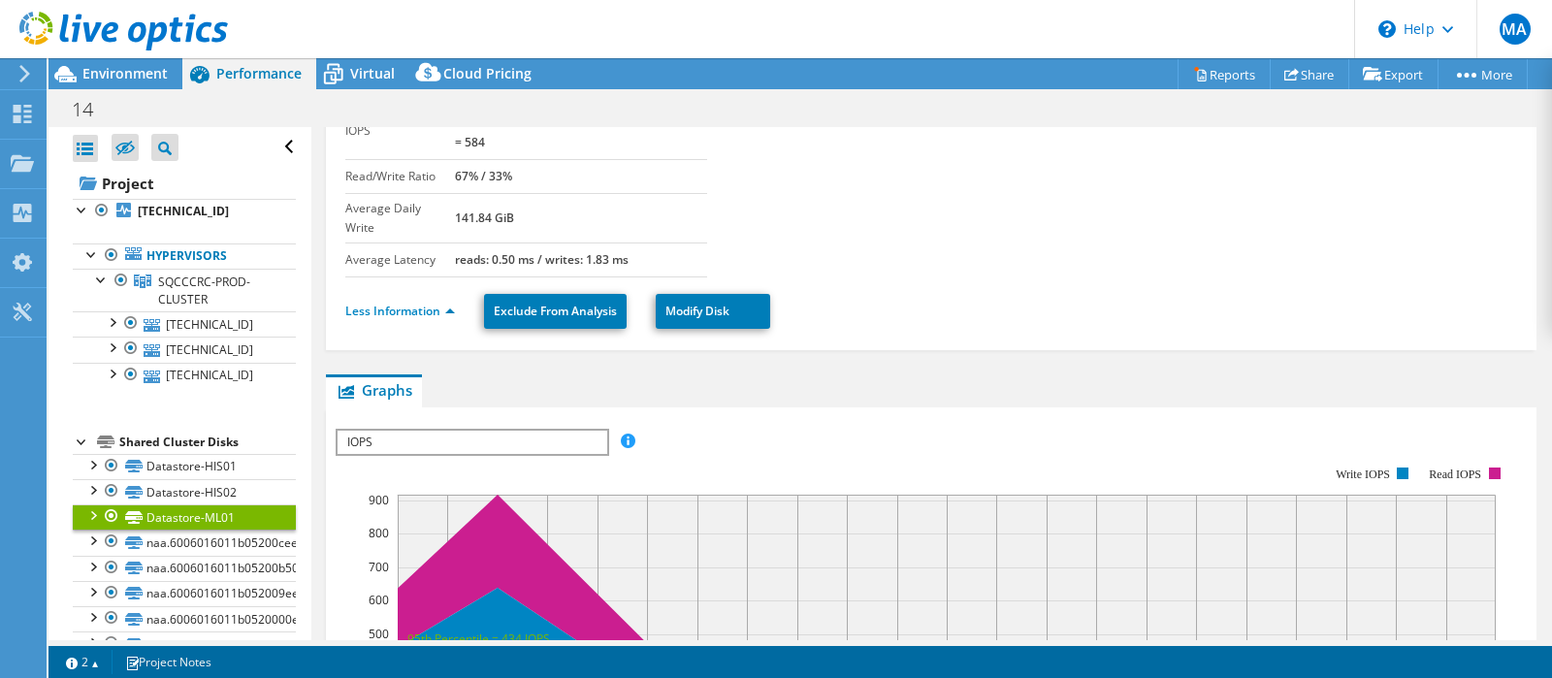
scroll to position [0, 0]
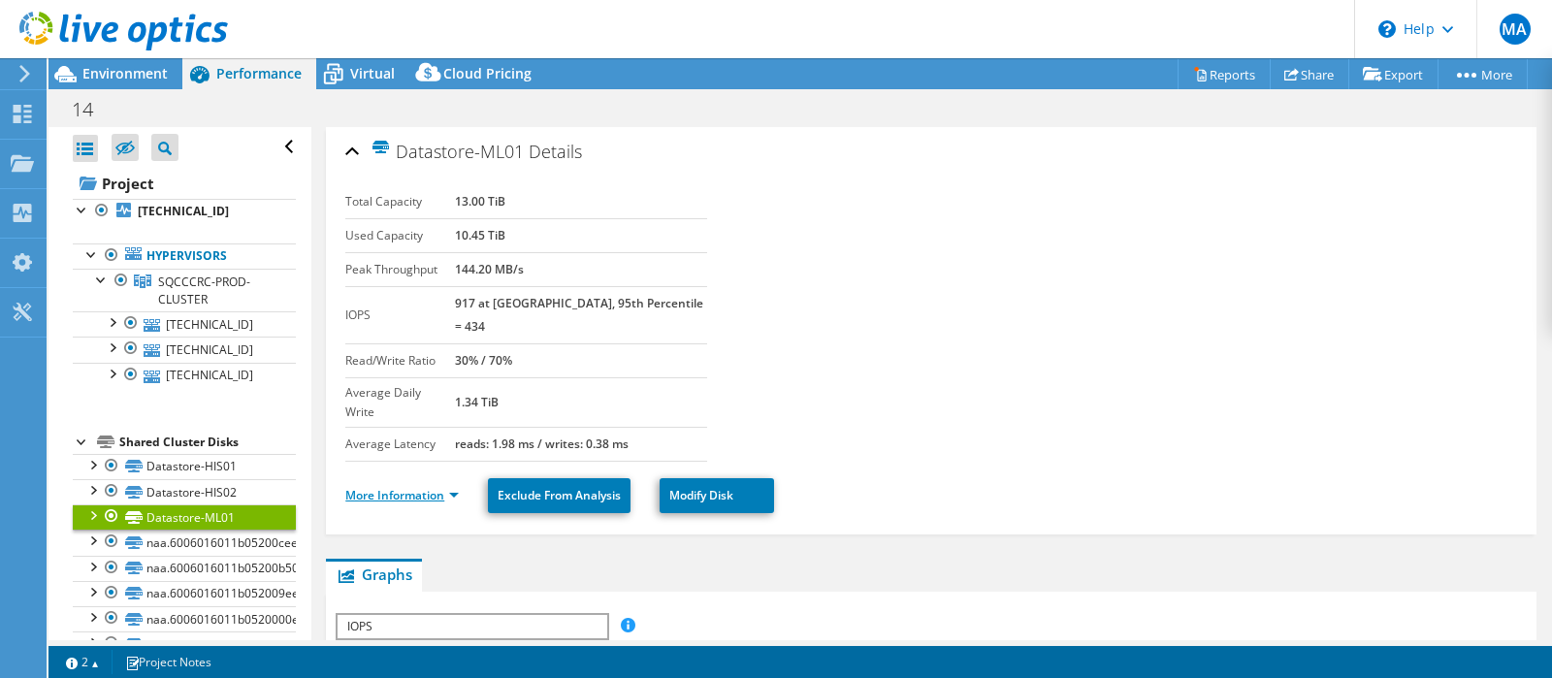
click at [417, 487] on link "More Information" at bounding box center [401, 495] width 113 height 16
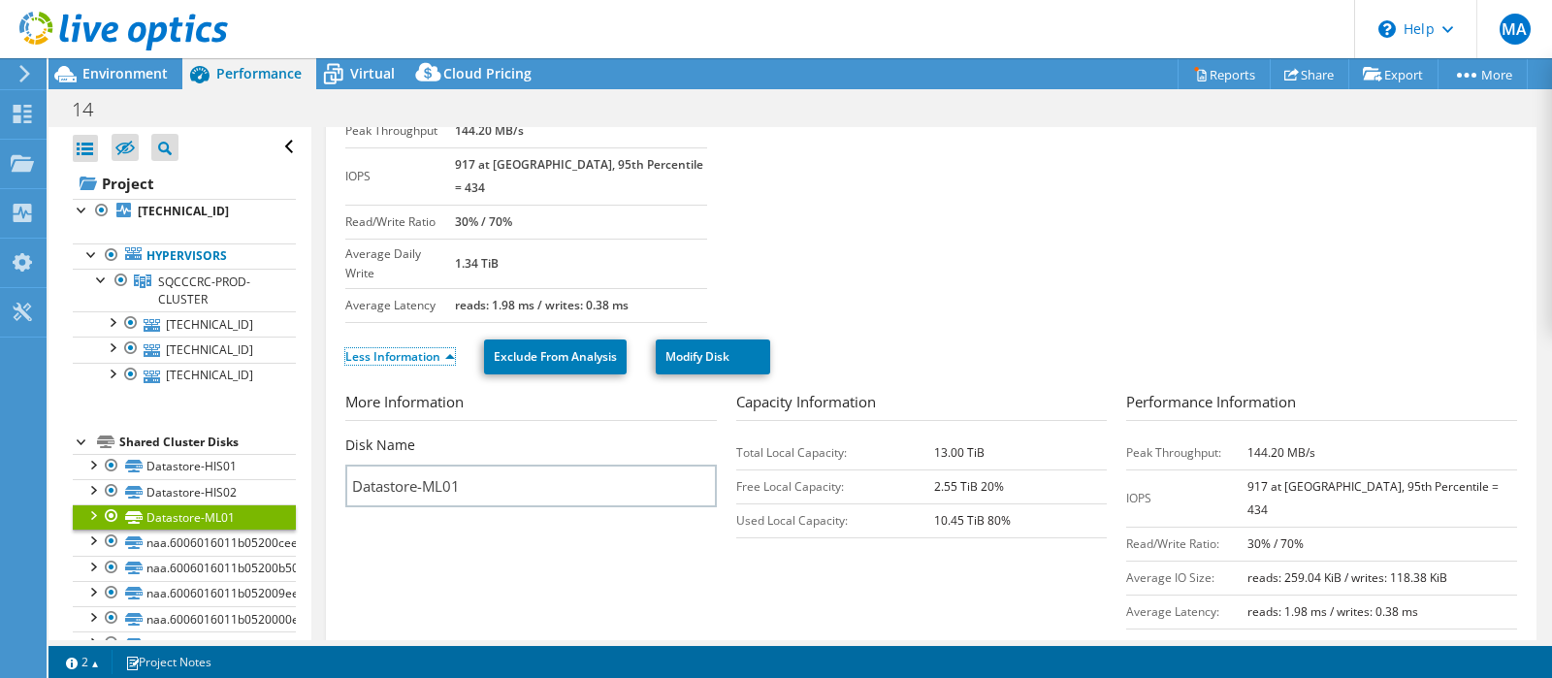
scroll to position [276, 0]
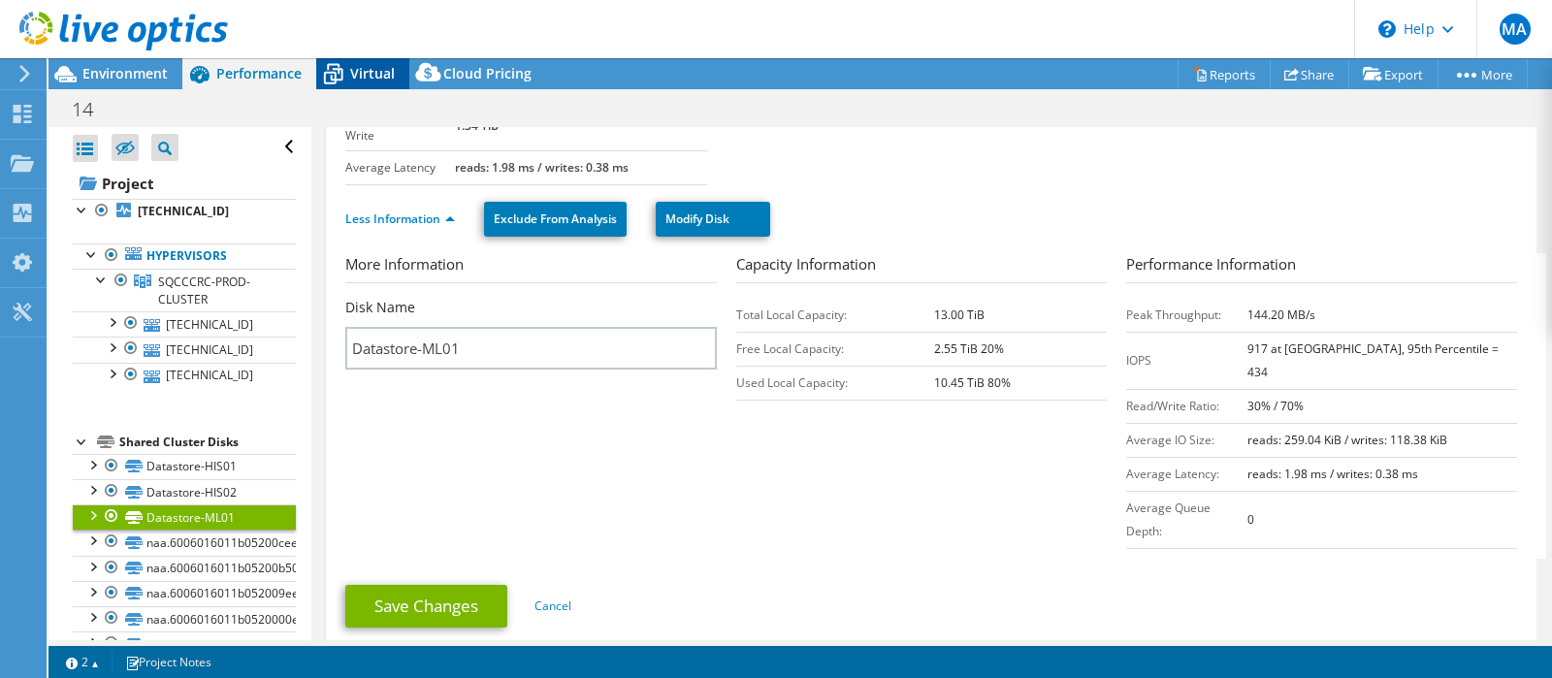
click at [342, 79] on icon at bounding box center [333, 74] width 34 height 34
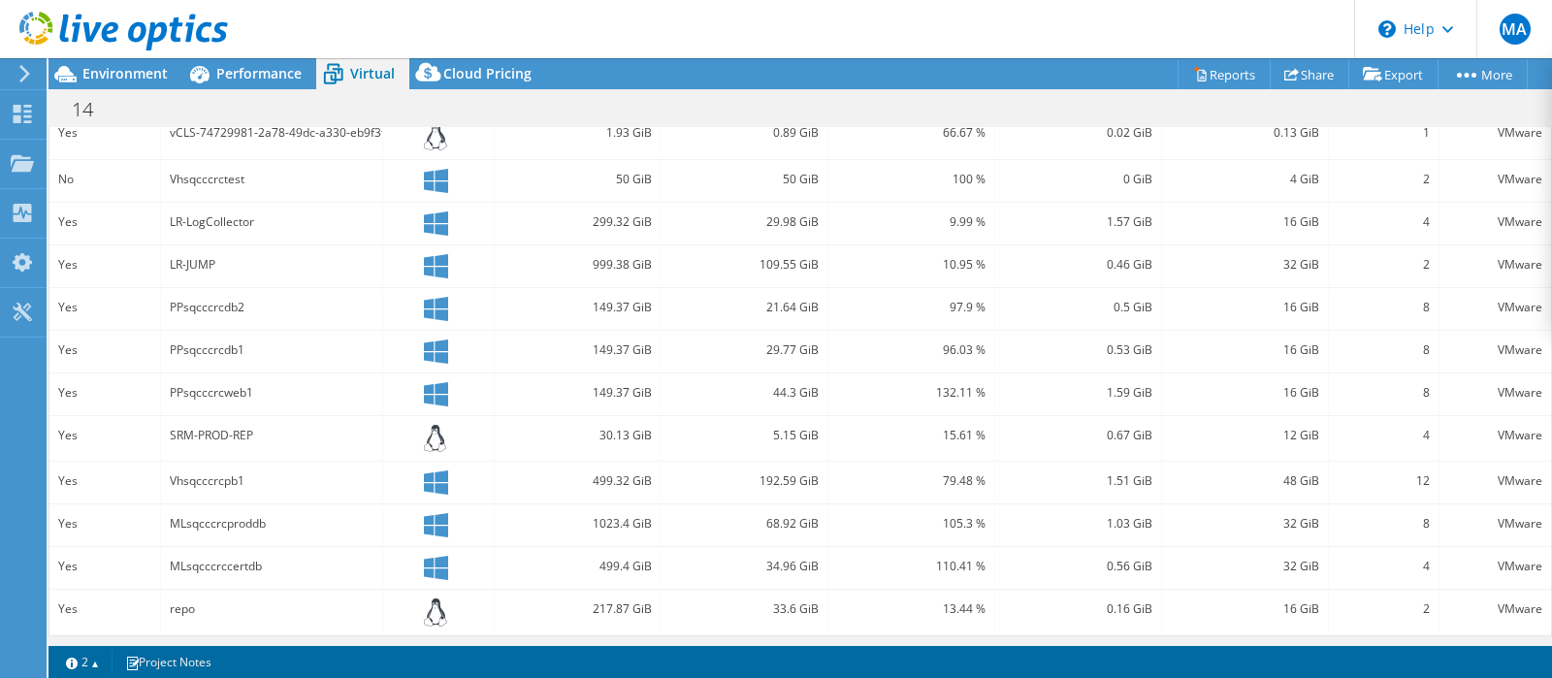
scroll to position [0, 0]
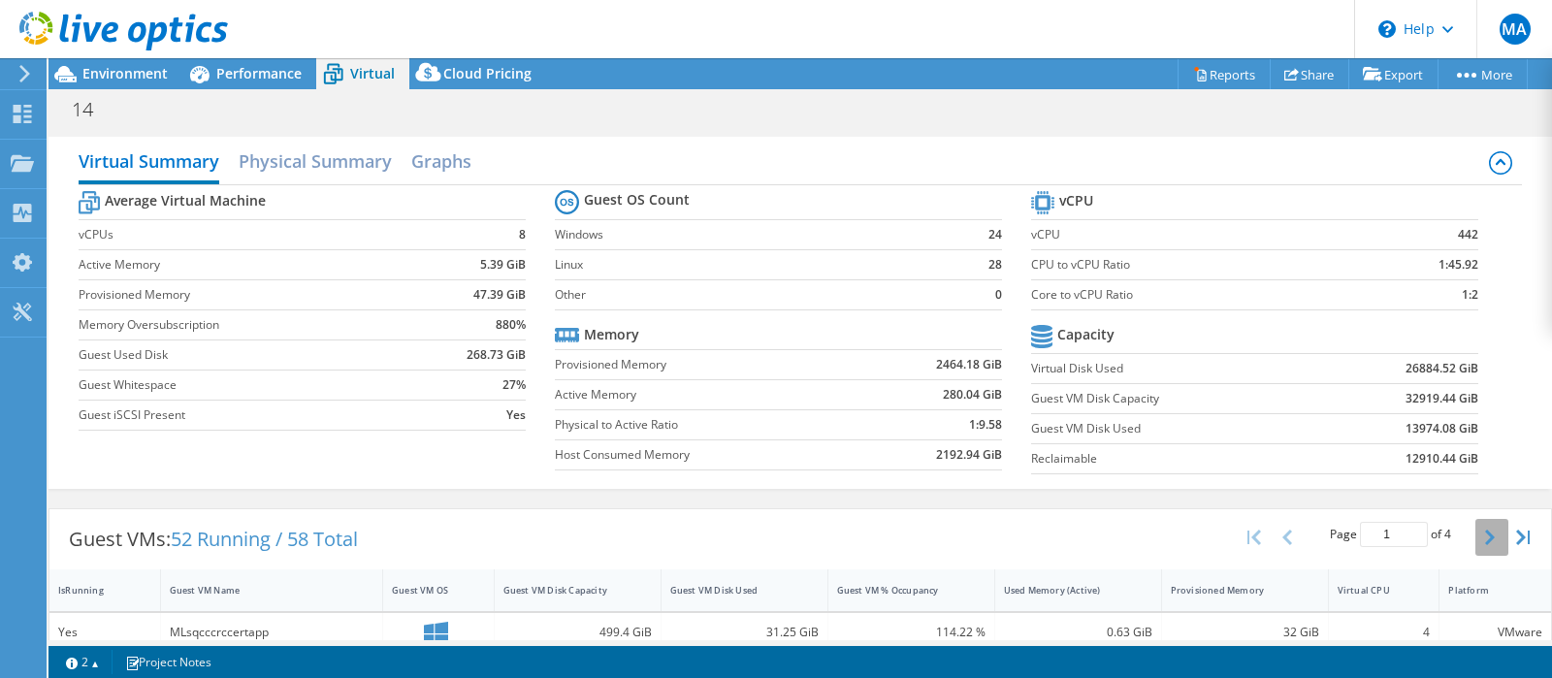
click at [1481, 535] on button "button" at bounding box center [1491, 537] width 33 height 37
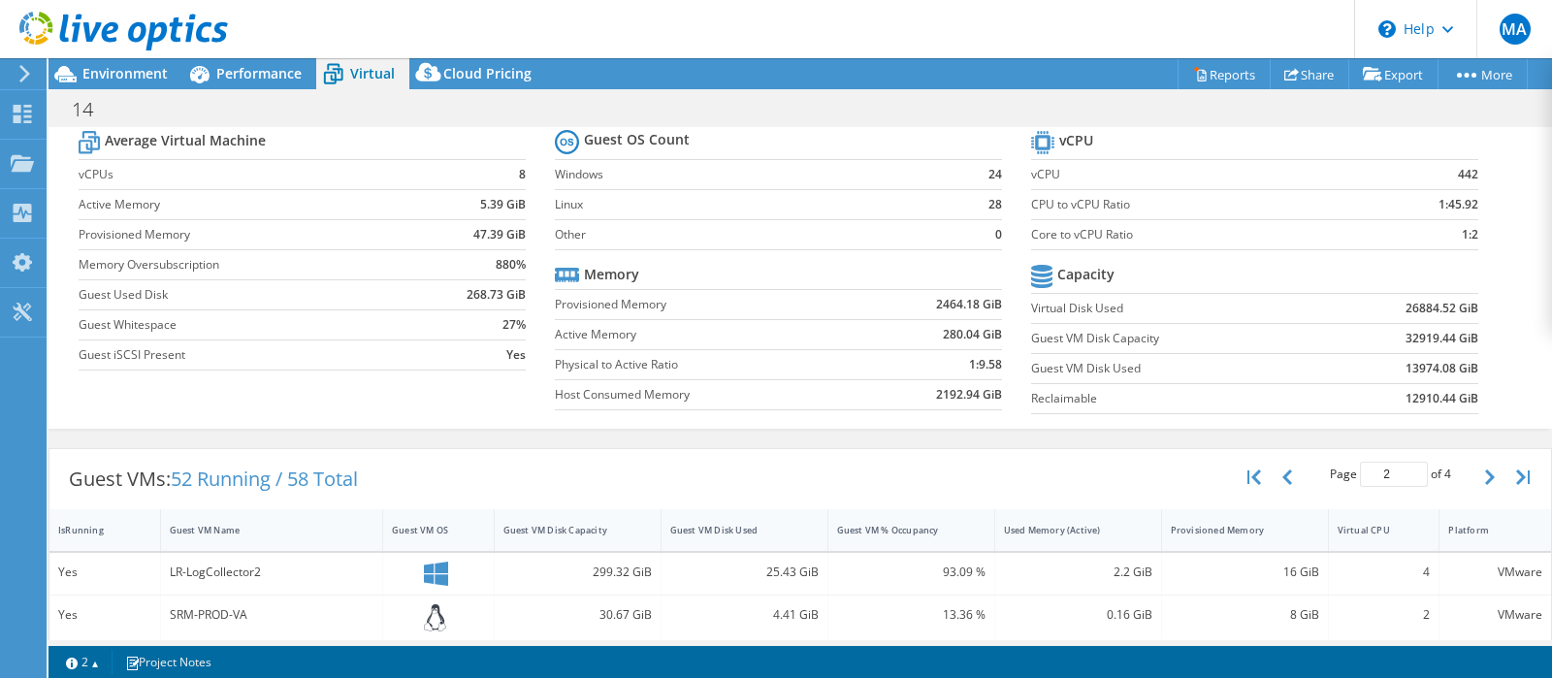
scroll to position [8, 0]
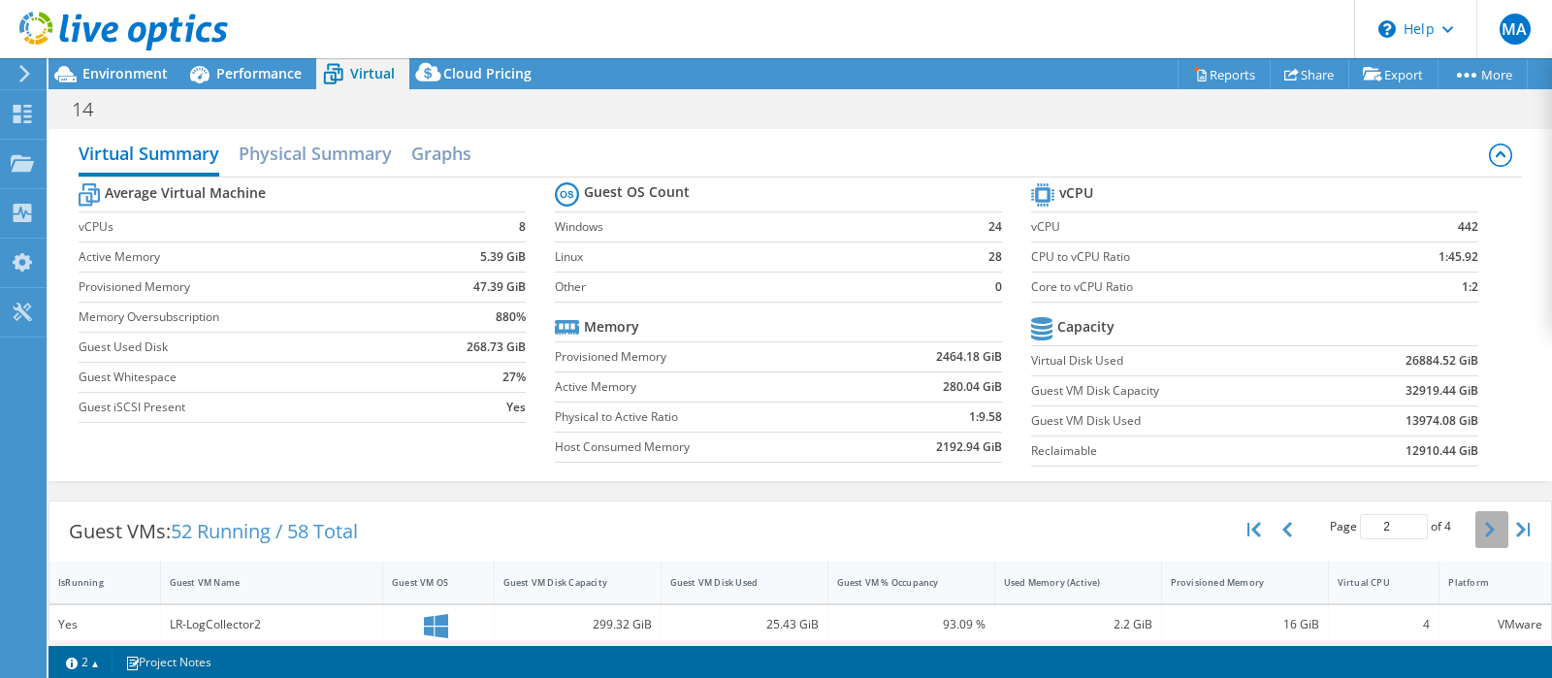
click at [1494, 522] on icon "button" at bounding box center [1490, 530] width 10 height 16
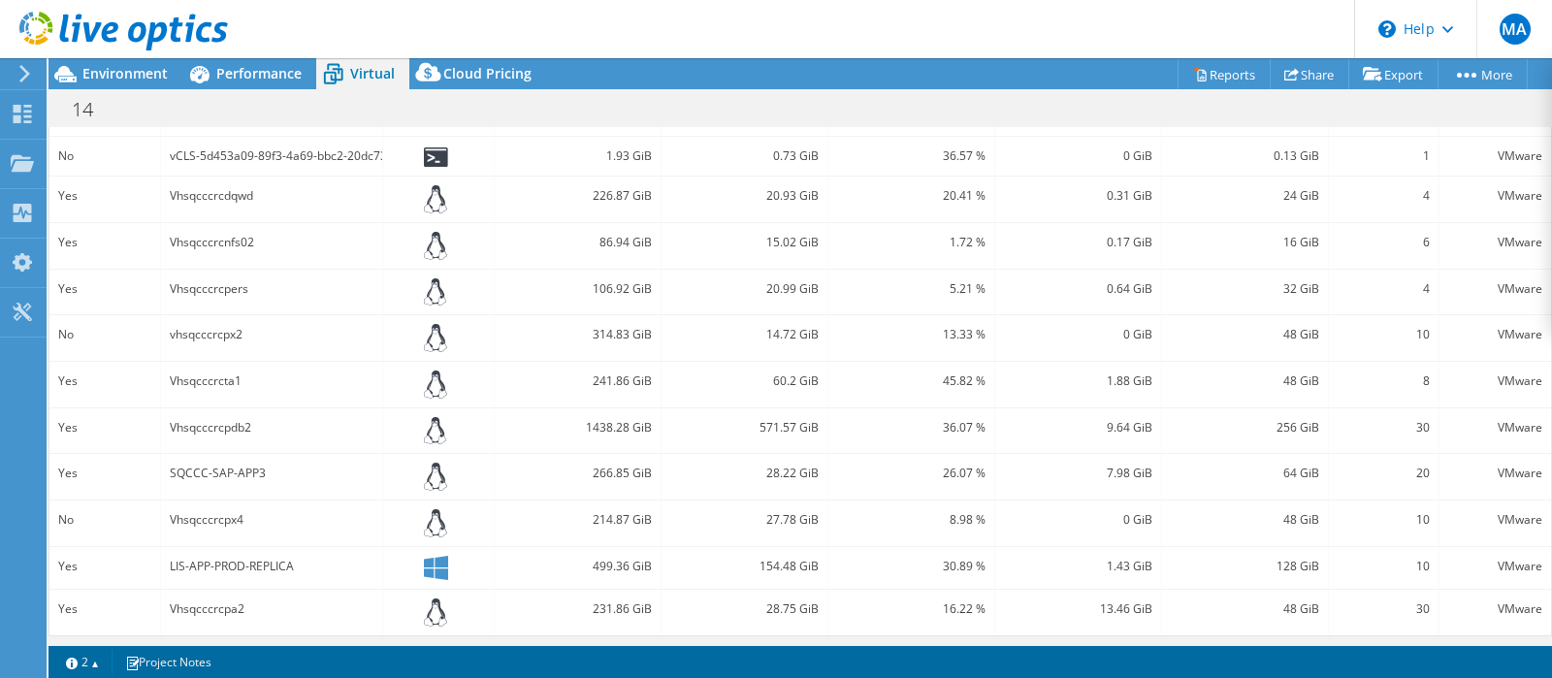
scroll to position [189, 0]
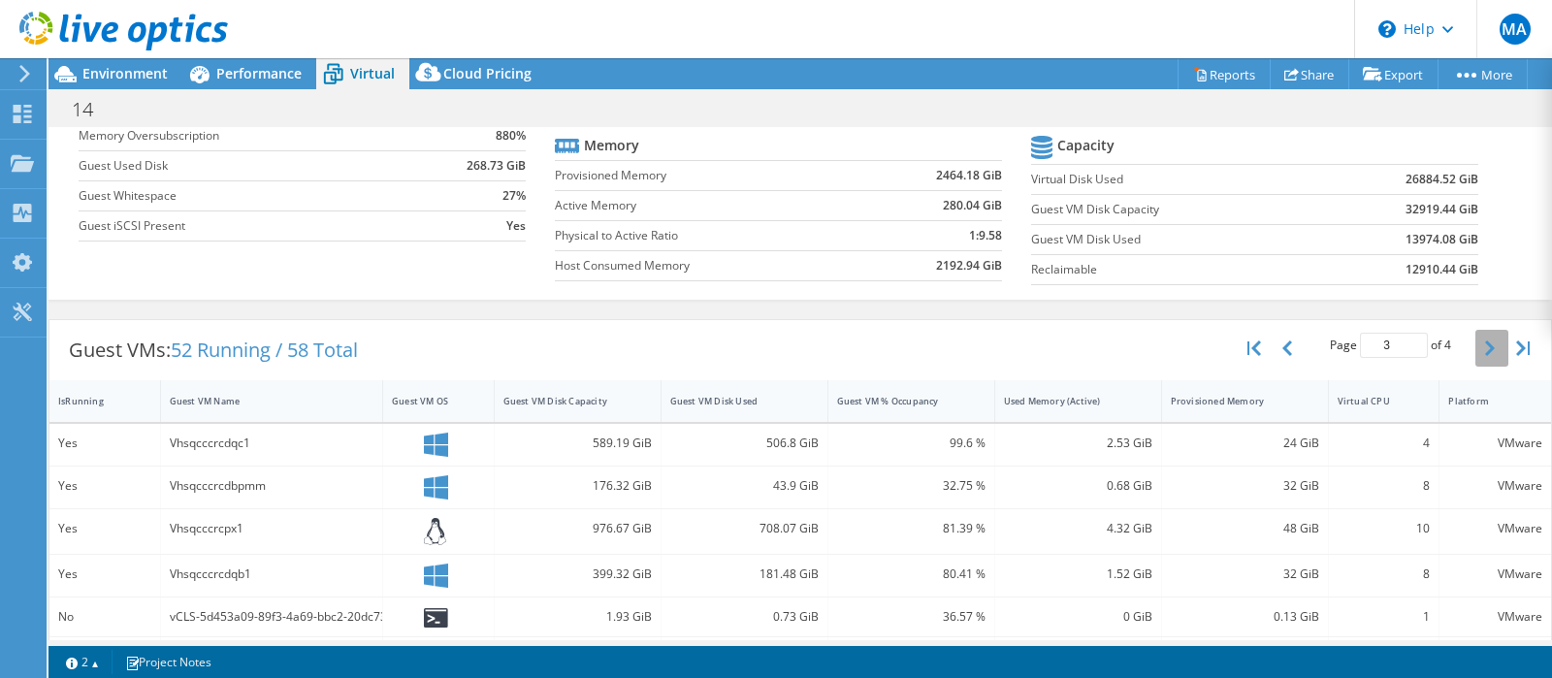
click at [1503, 338] on button "button" at bounding box center [1491, 348] width 33 height 37
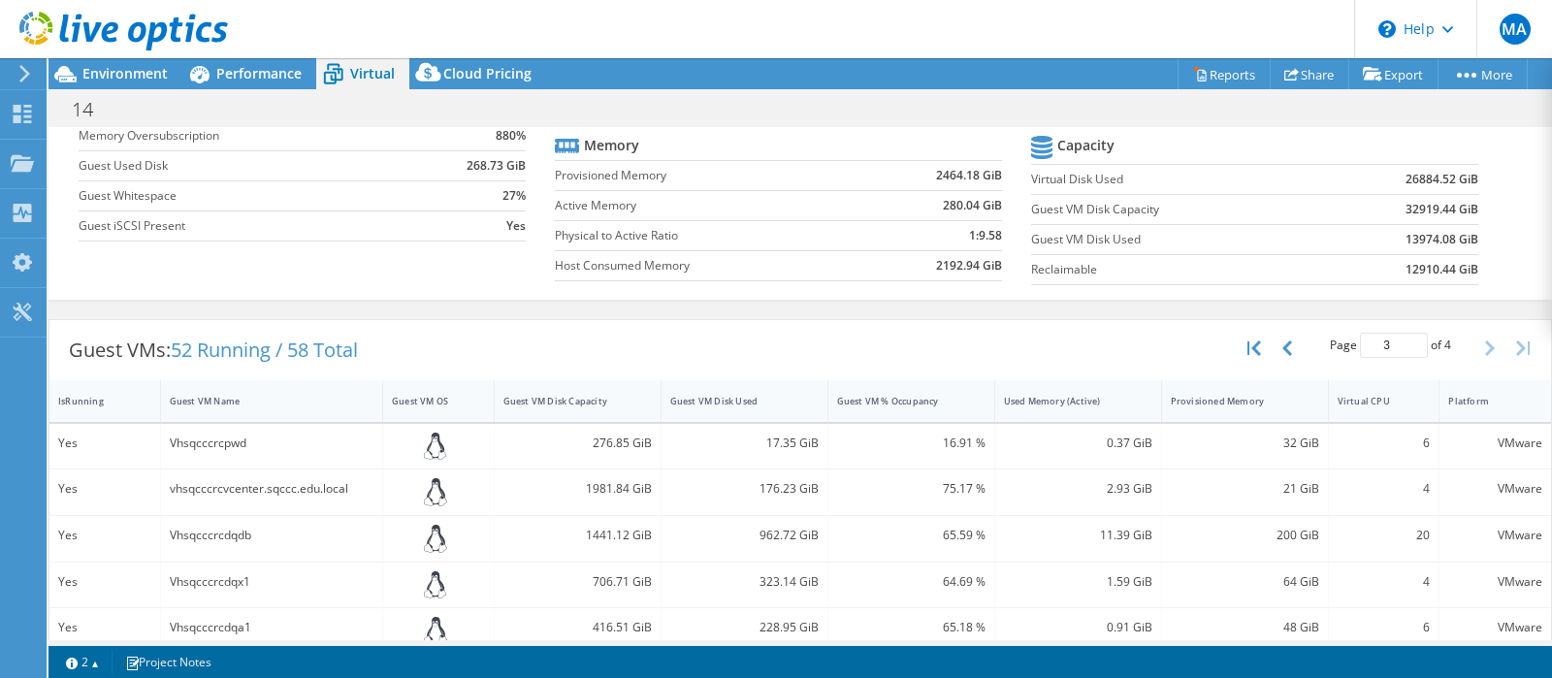
type input "4"
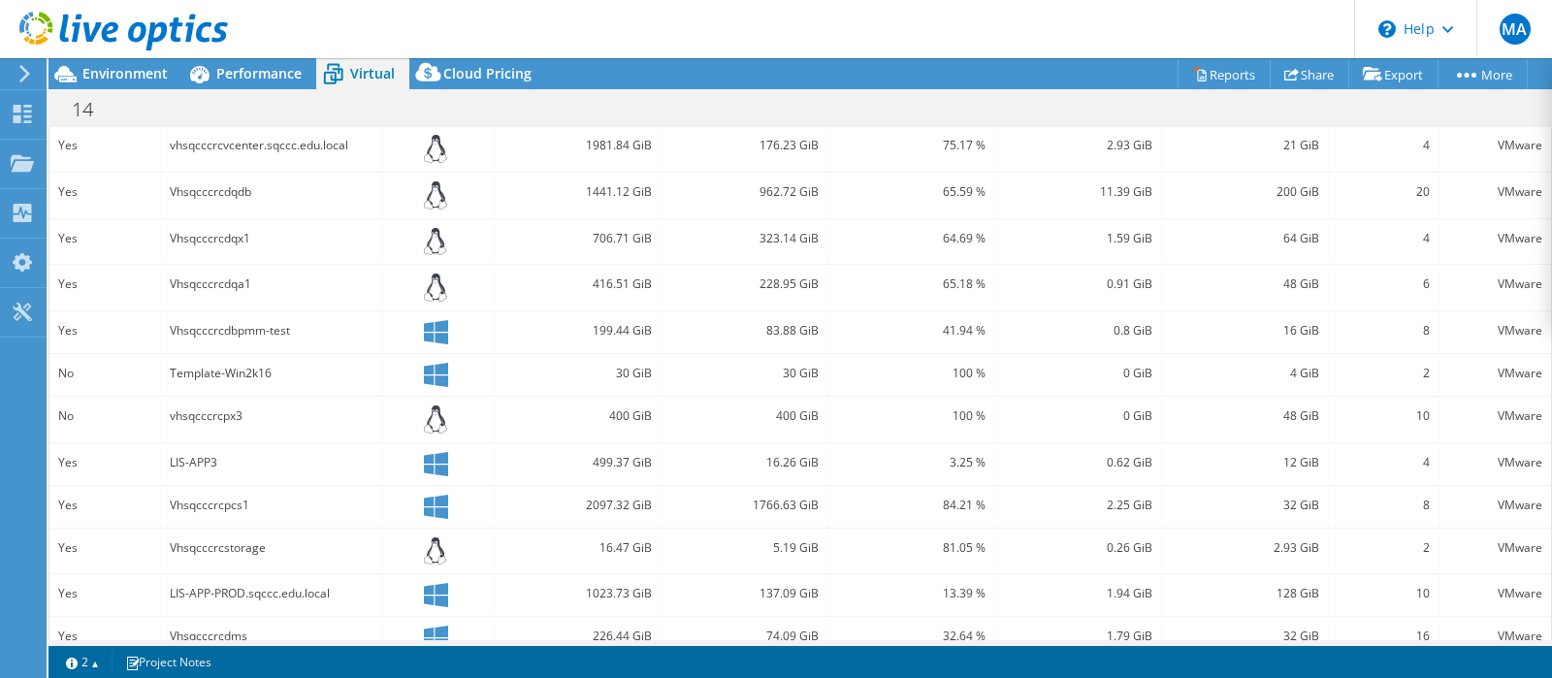
scroll to position [557, 0]
